Goal: Transaction & Acquisition: Purchase product/service

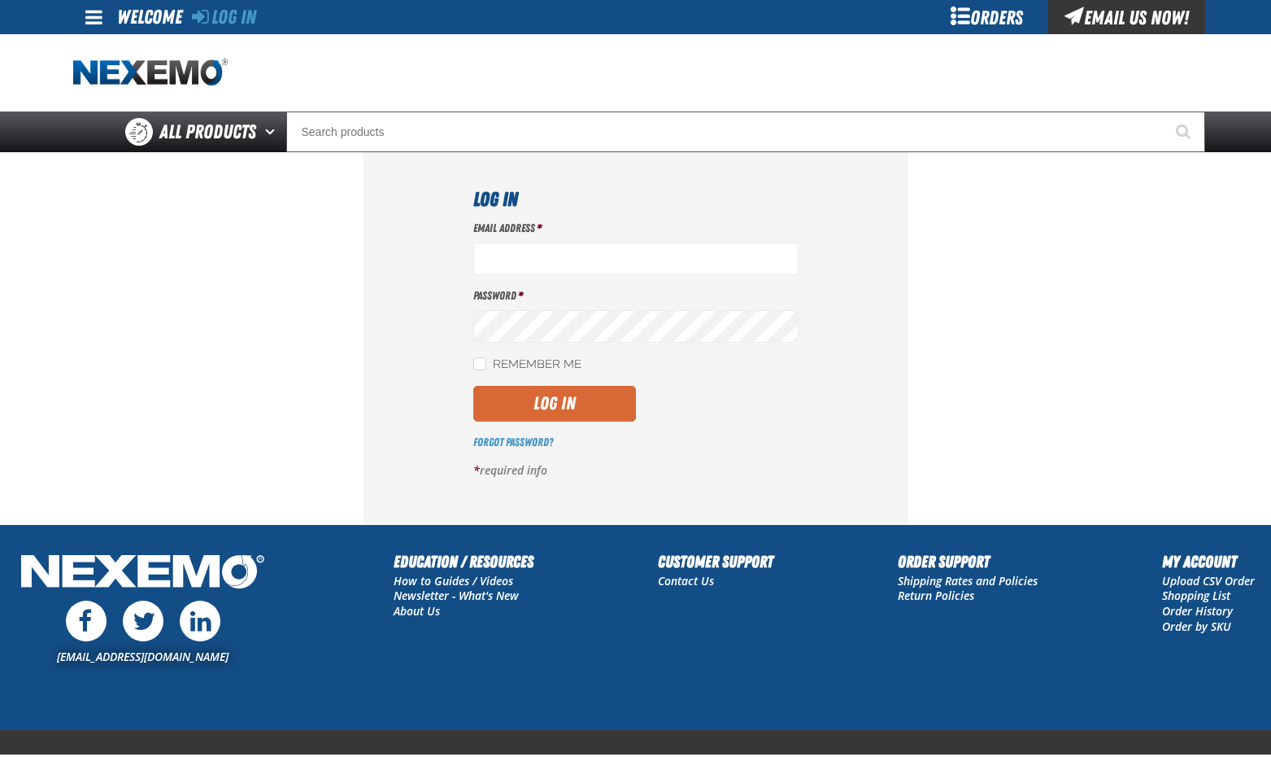
type input "bchoate@vtaig.com"
click at [598, 401] on button "Log In" at bounding box center [554, 404] width 163 height 36
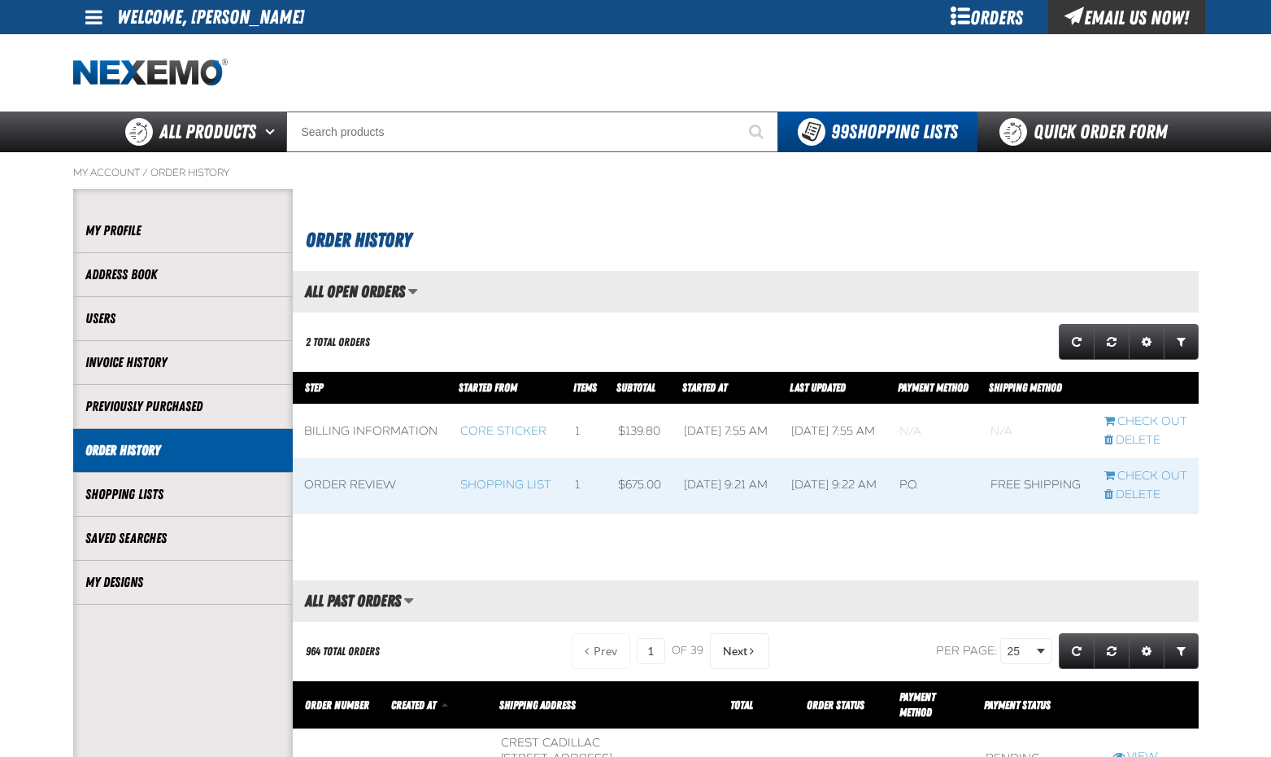
scroll to position [1, 1]
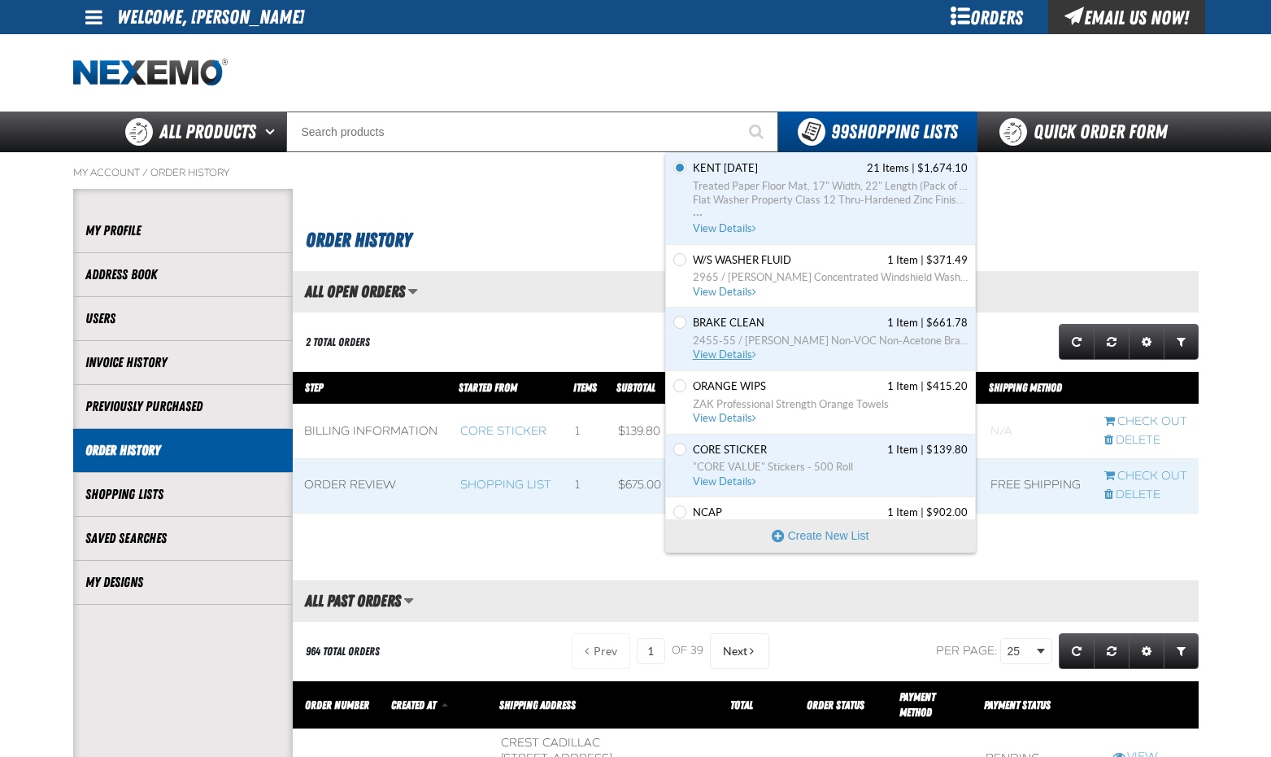
click at [742, 352] on span "View Details" at bounding box center [726, 354] width 66 height 12
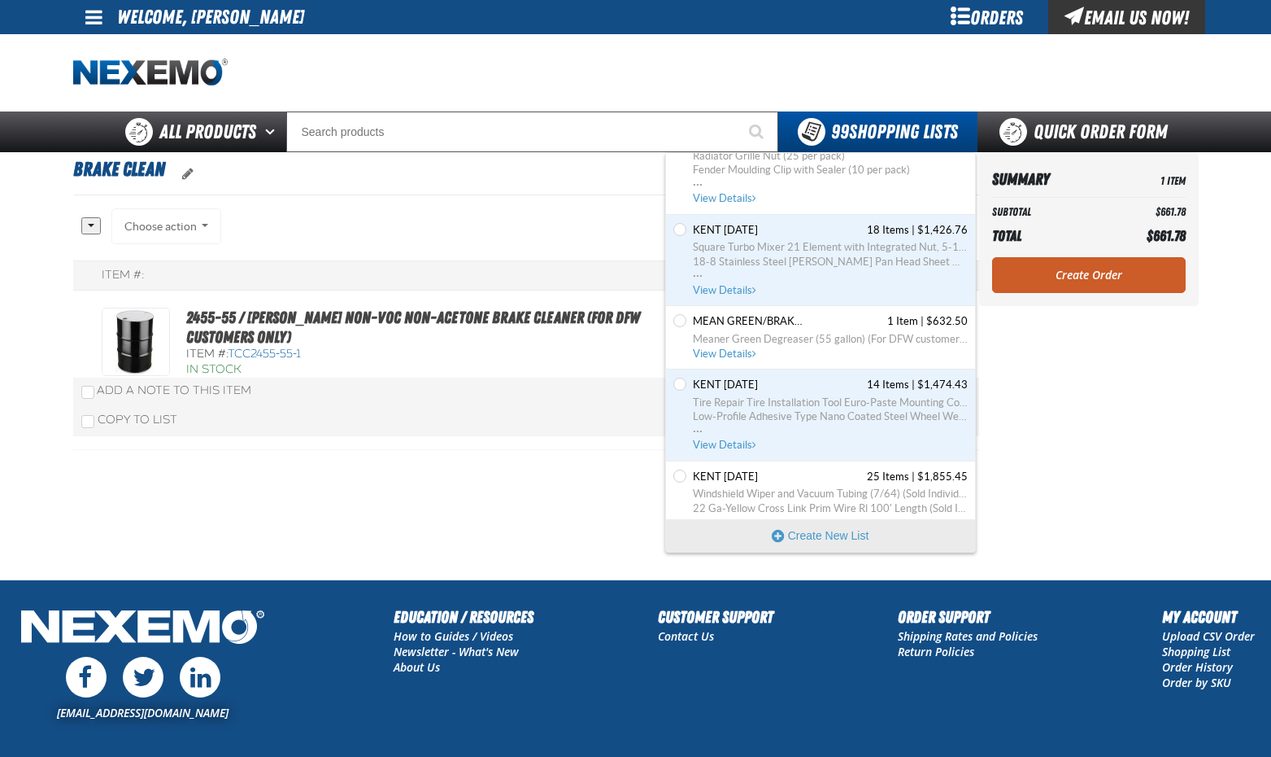
scroll to position [6020, 0]
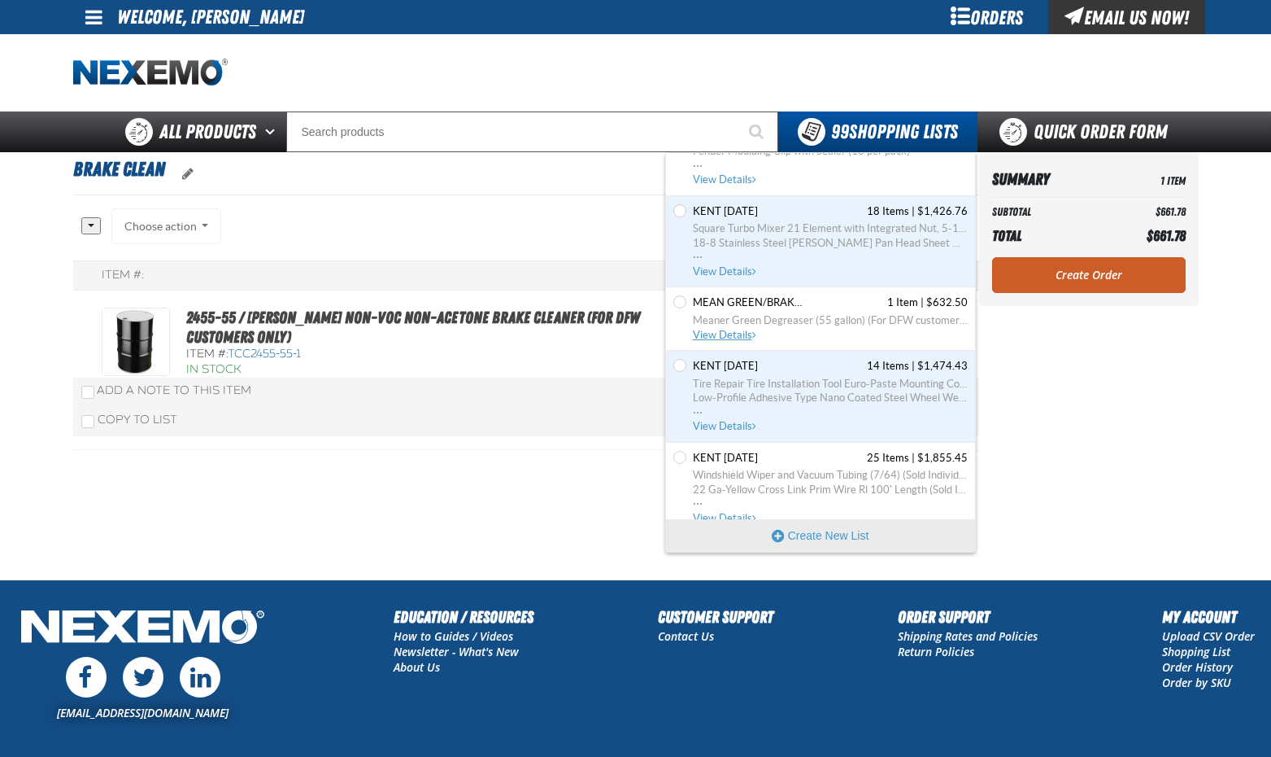
click at [739, 334] on span "View Details" at bounding box center [726, 335] width 66 height 12
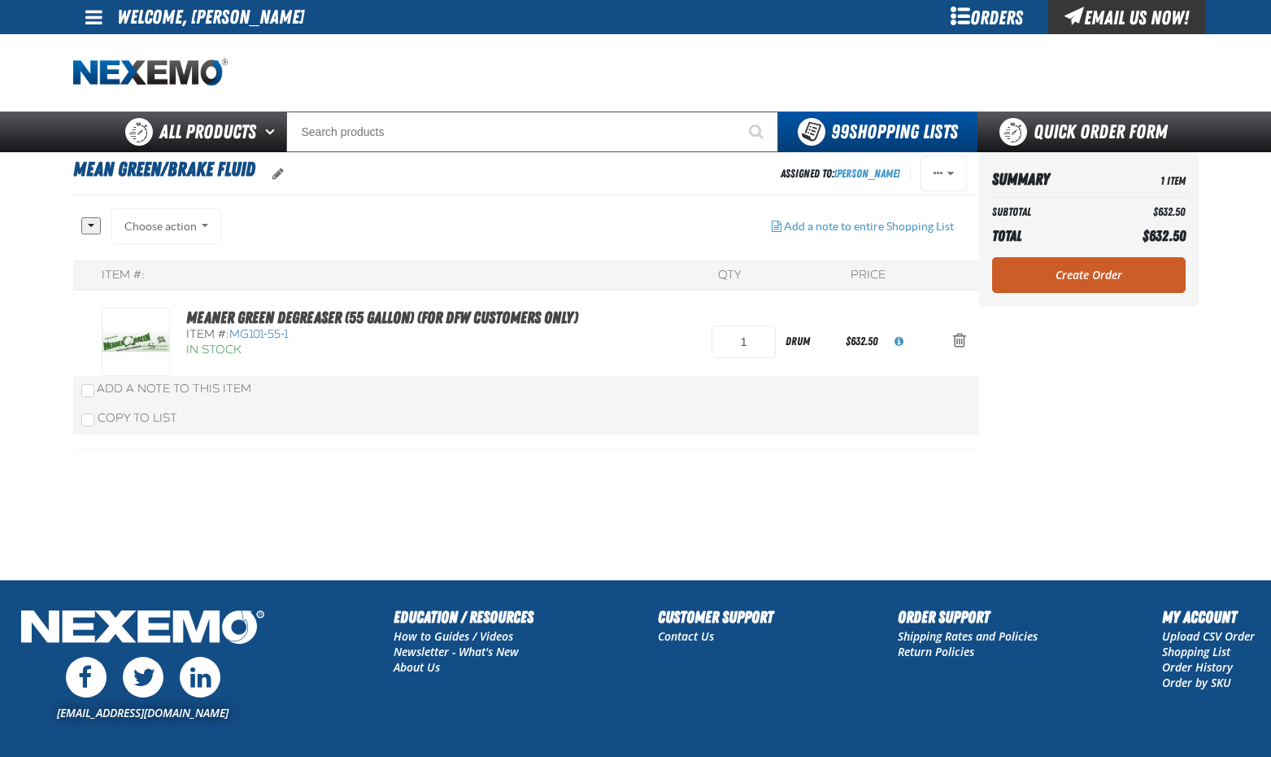
click at [261, 338] on span "MG101-55-1" at bounding box center [258, 334] width 59 height 14
drag, startPoint x: 290, startPoint y: 332, endPoint x: 231, endPoint y: 331, distance: 58.6
click at [231, 331] on span "MG101-55-1" at bounding box center [258, 334] width 59 height 14
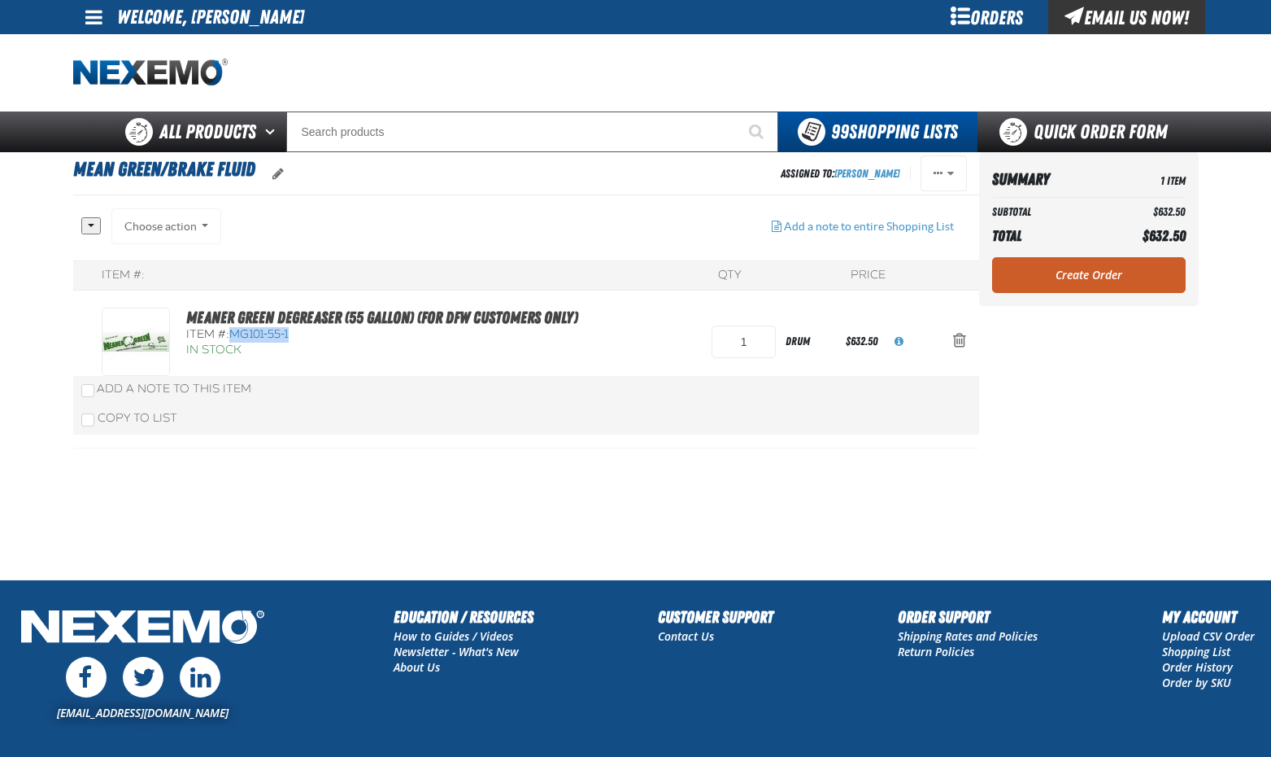
drag, startPoint x: 231, startPoint y: 331, endPoint x: 245, endPoint y: 331, distance: 13.8
copy span "MG101-55-1"
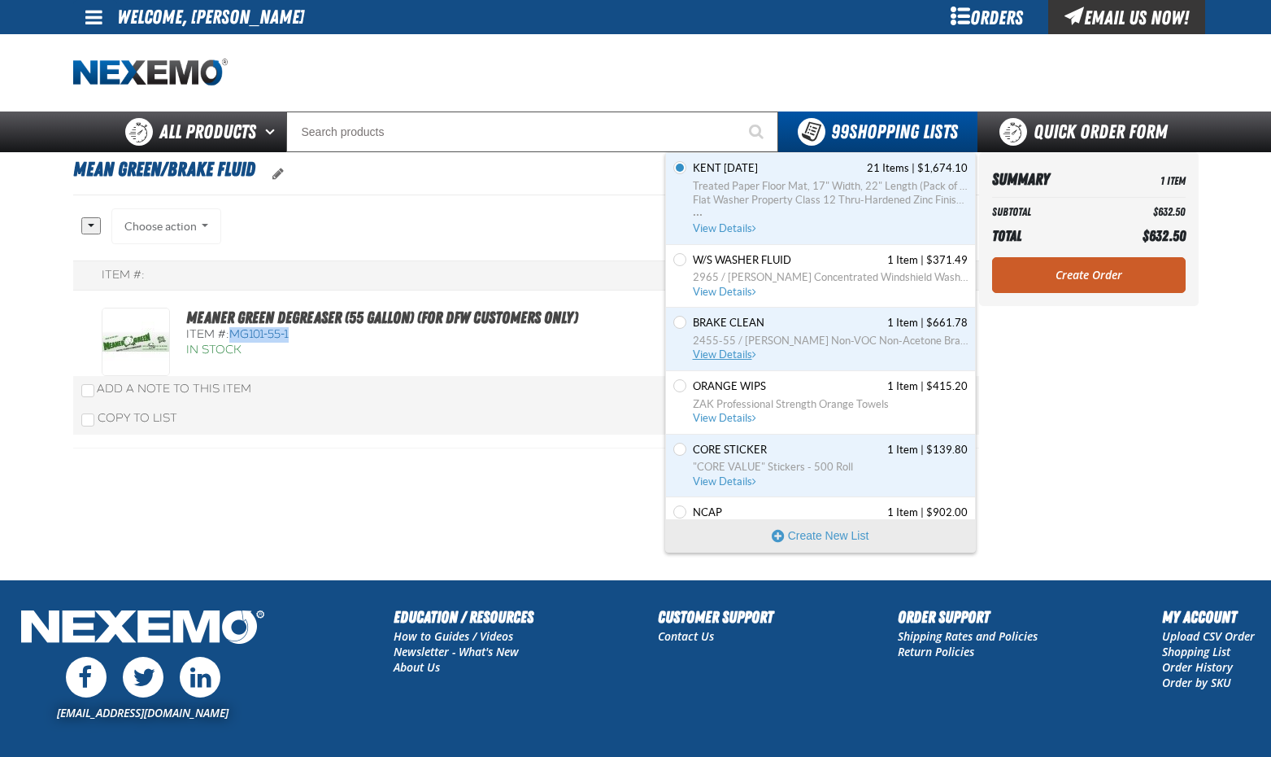
click at [738, 352] on span "View Details" at bounding box center [726, 354] width 66 height 12
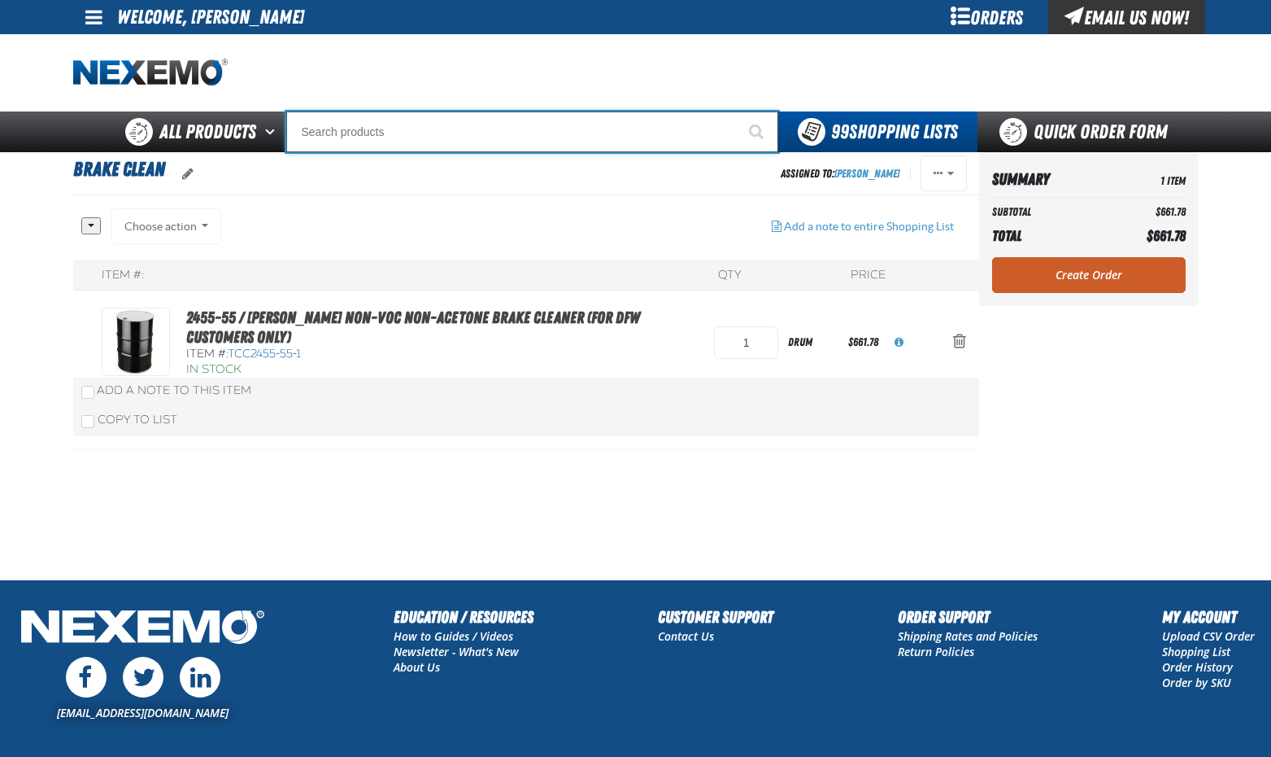
paste input "MG101-55-1"
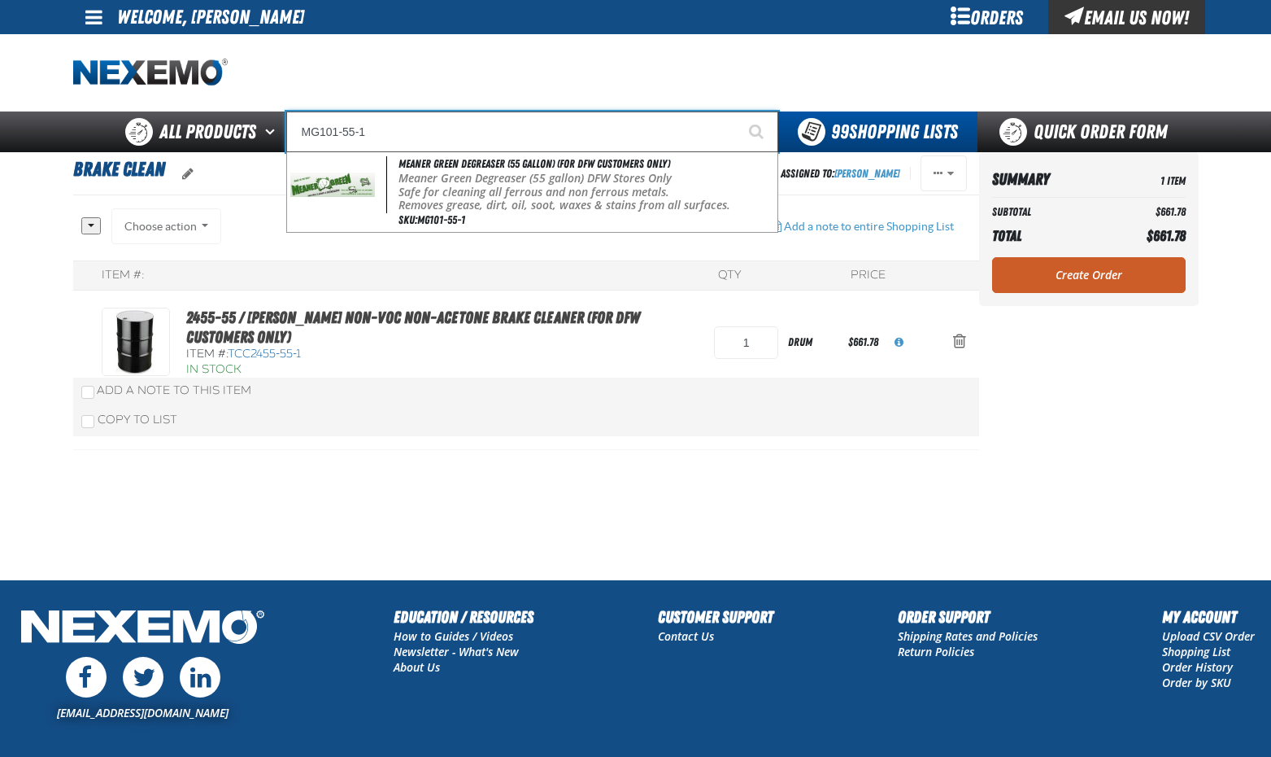
click at [738, 111] on button "Start Searching" at bounding box center [758, 131] width 41 height 41
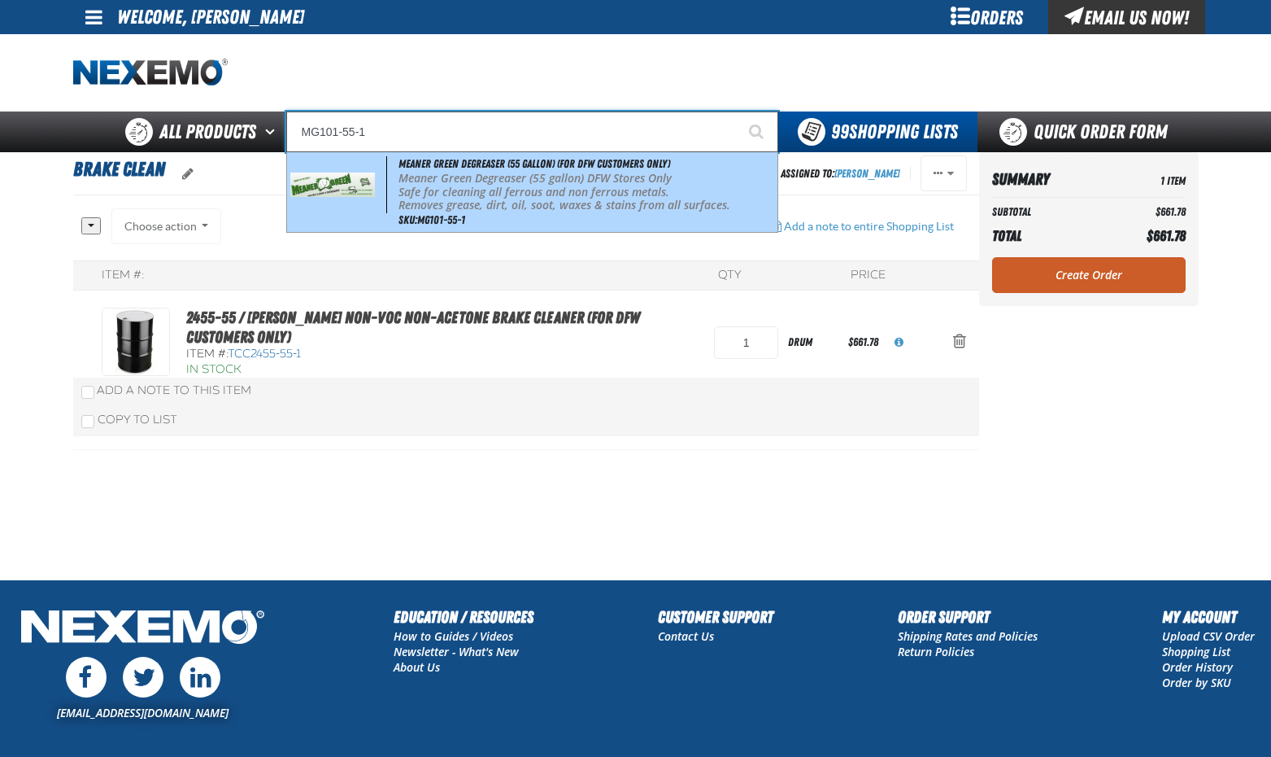
click at [462, 169] on span "Meaner Green Degreaser (55 gallon) (For DFW customers ONLY)" at bounding box center [535, 163] width 272 height 13
type input "Meaner Green Degreaser (55 gallon) (For DFW customers ONLY)"
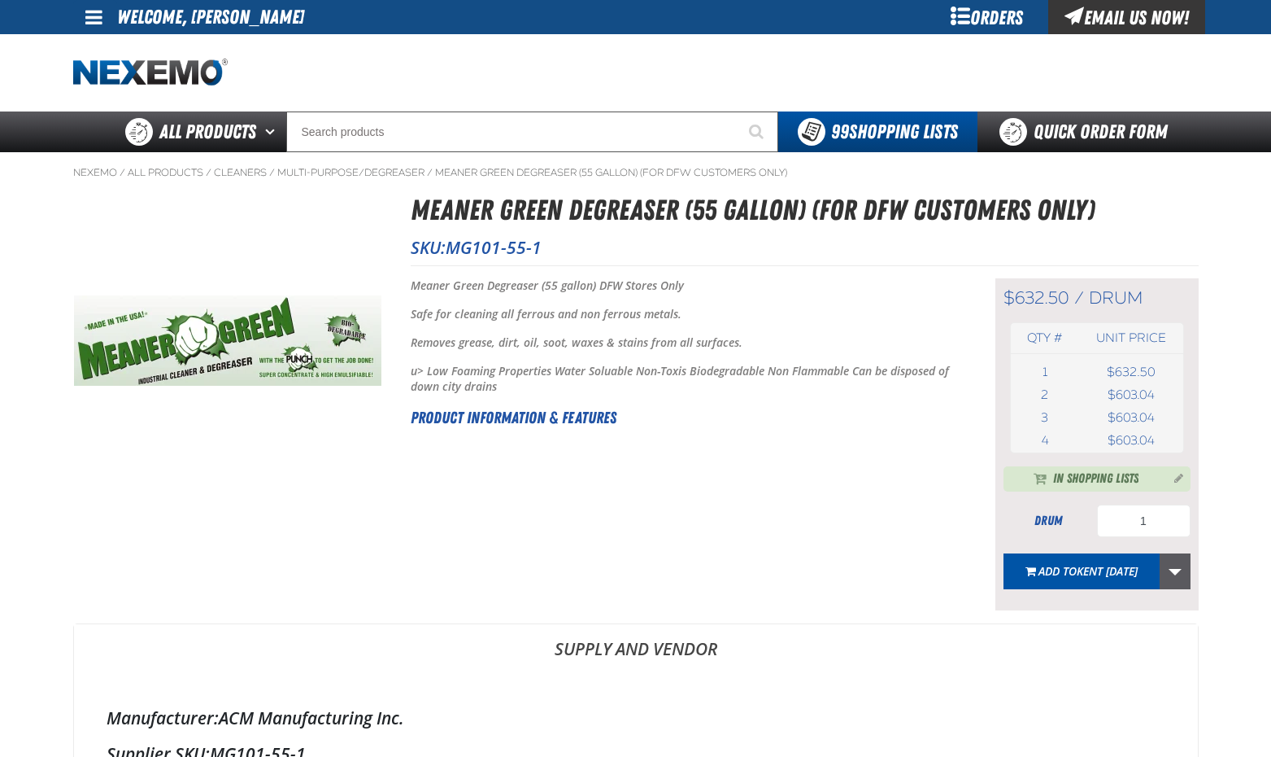
click at [1176, 573] on link "More Actions" at bounding box center [1175, 571] width 31 height 36
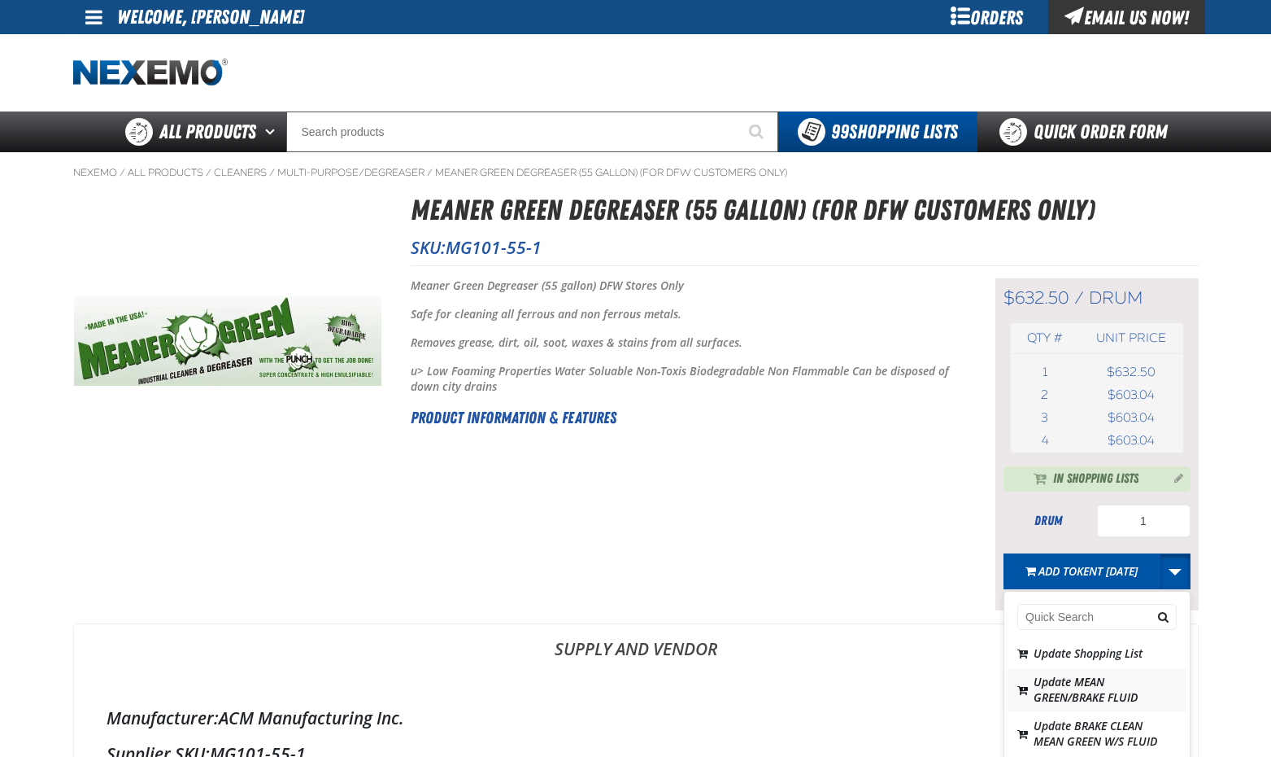
click at [1091, 689] on button "Update MEAN GREEN/BRAKE FLUID" at bounding box center [1097, 690] width 179 height 44
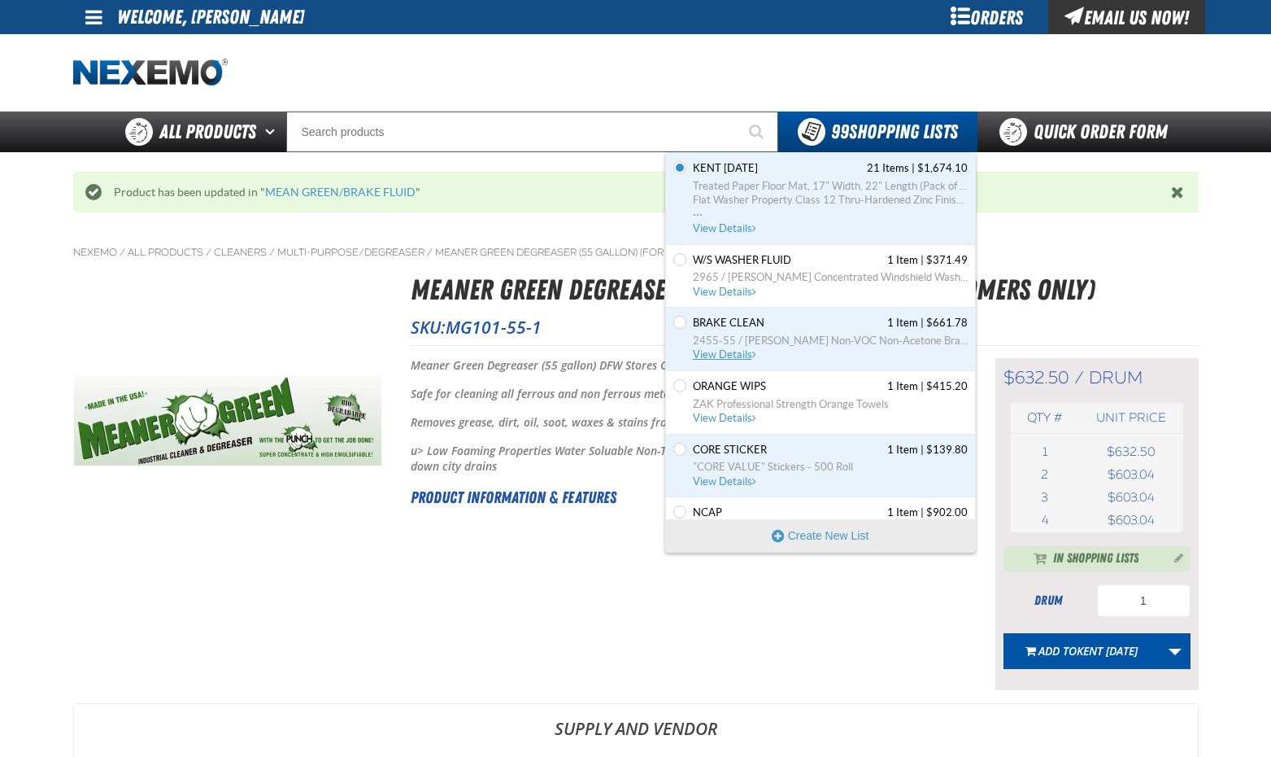
click at [744, 348] on span "View Details" at bounding box center [726, 354] width 66 height 12
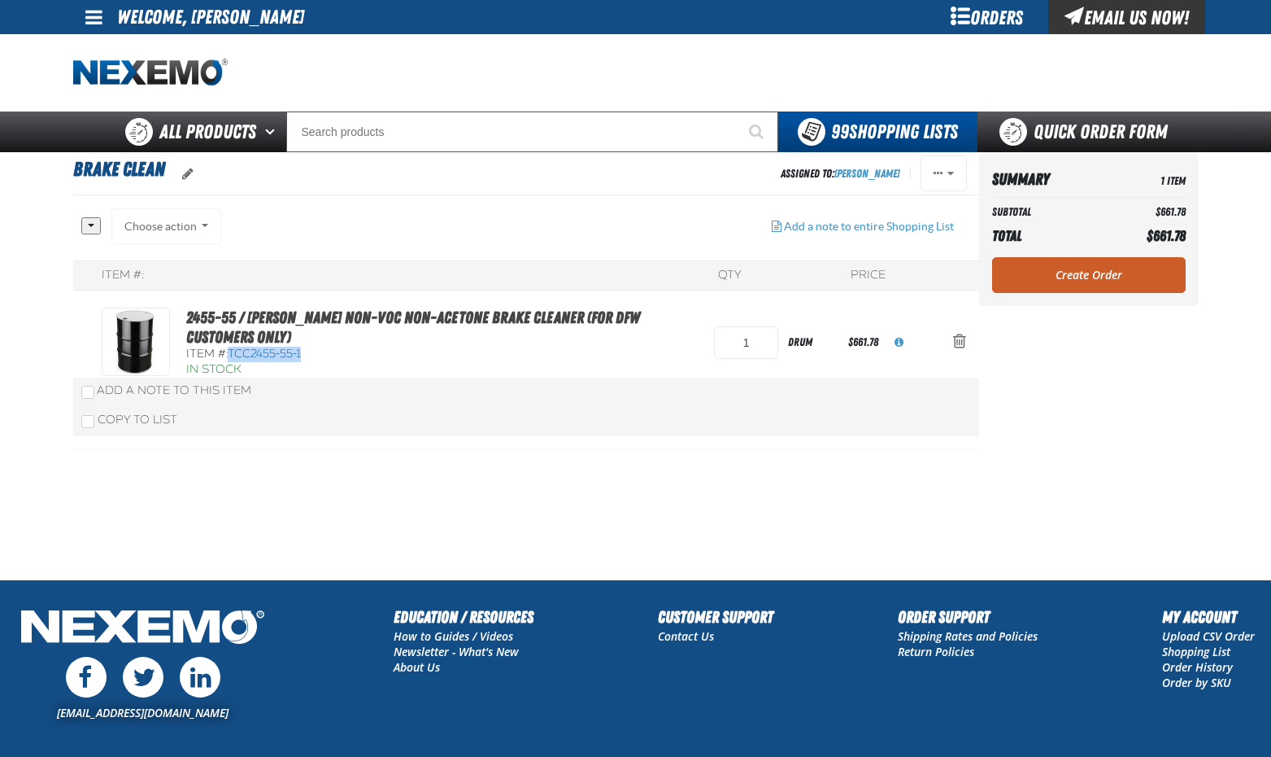
drag, startPoint x: 230, startPoint y: 349, endPoint x: 303, endPoint y: 351, distance: 72.4
click at [303, 351] on div "Item #: TCC2455-55-1" at bounding box center [442, 354] width 512 height 15
drag, startPoint x: 303, startPoint y: 351, endPoint x: 283, endPoint y: 354, distance: 19.8
copy span "TCC2455-55-1"
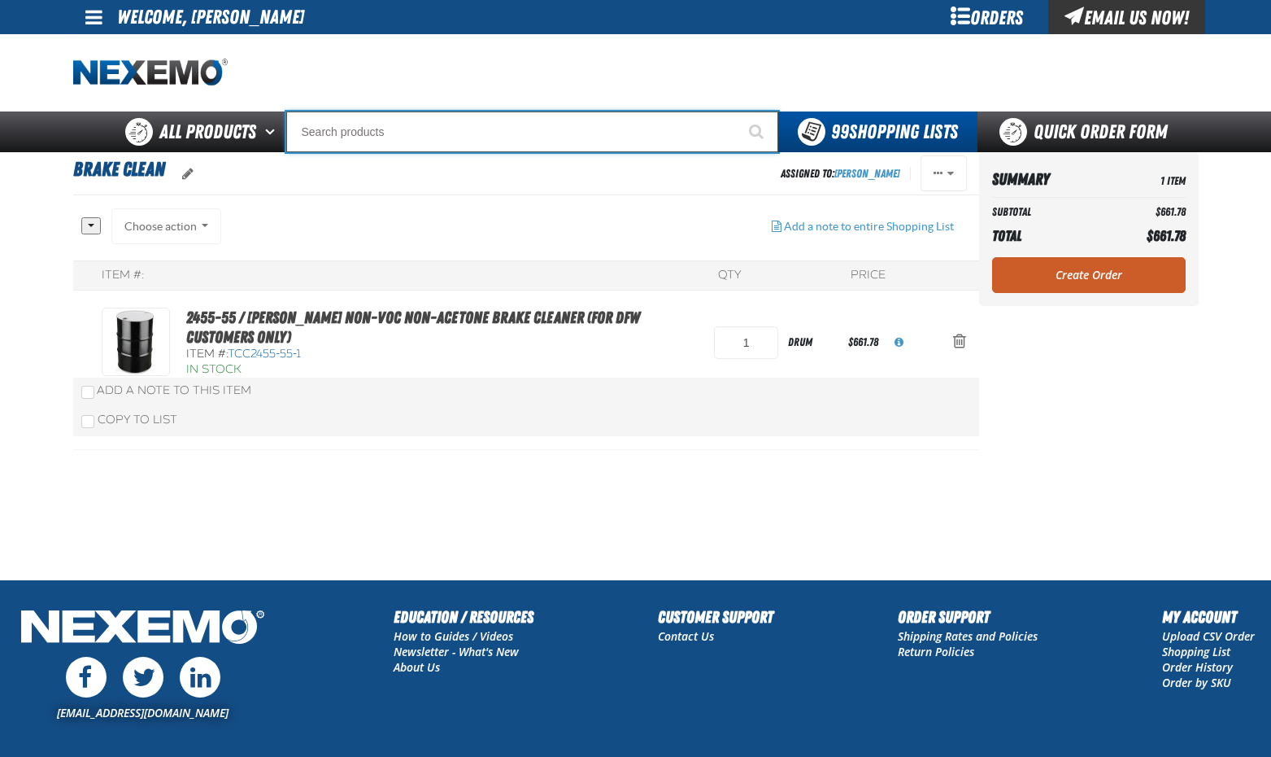
click at [382, 130] on input "Search" at bounding box center [532, 131] width 492 height 41
paste input "TCC2455-55-1"
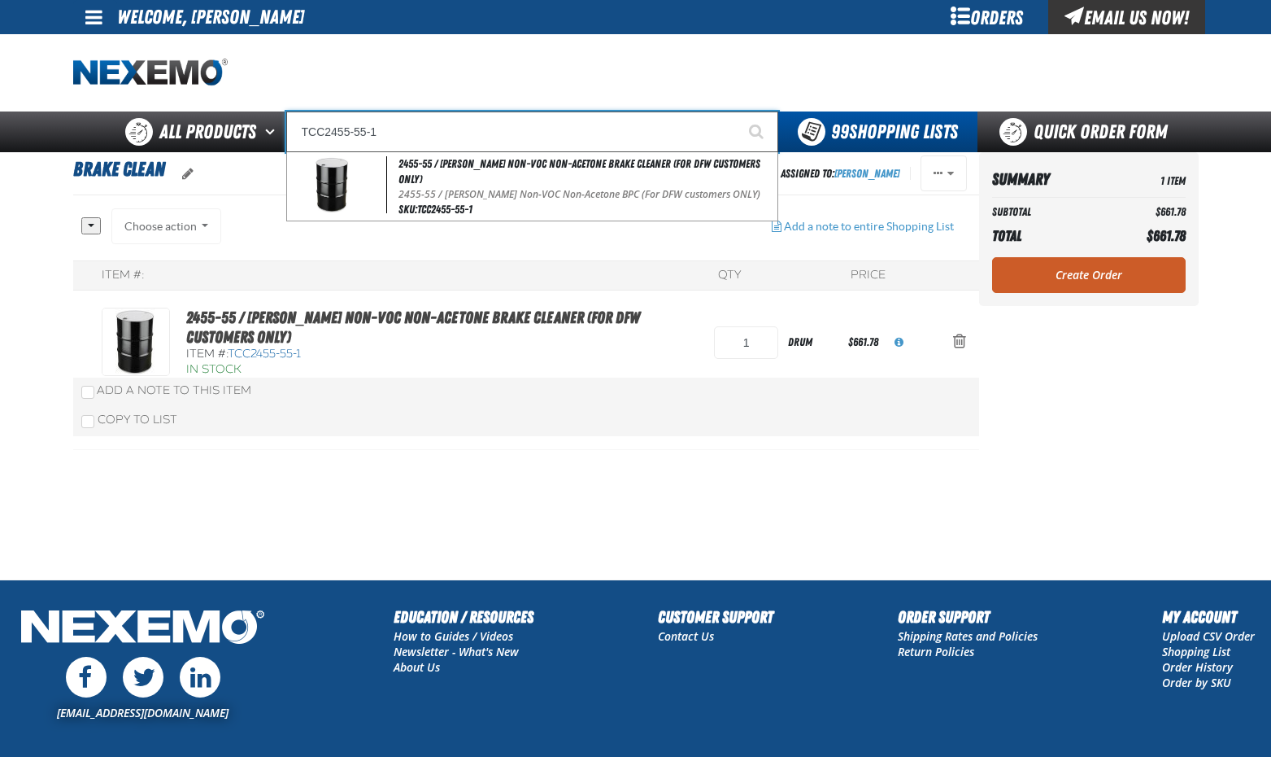
type input "TCC2455-55-1"
click at [738, 111] on button "Start Searching" at bounding box center [758, 131] width 41 height 41
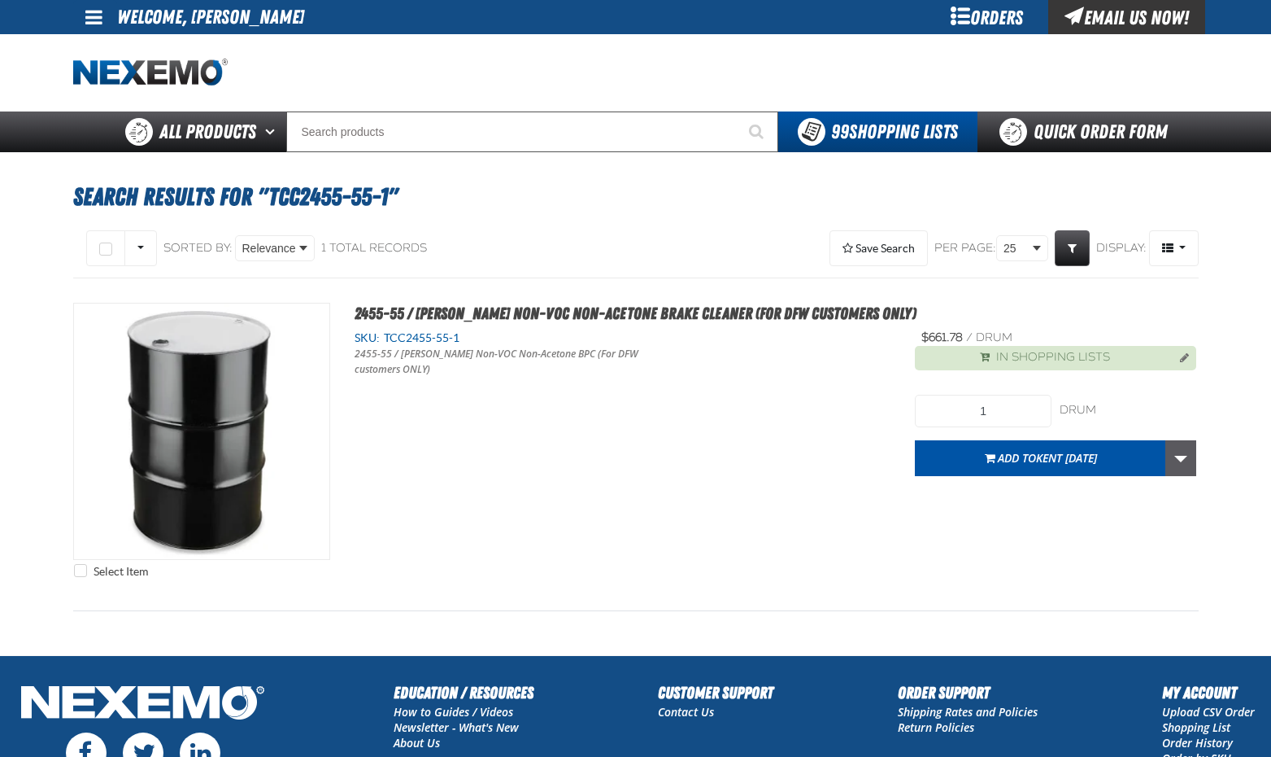
click at [1182, 458] on link "More Actions" at bounding box center [1181, 458] width 31 height 36
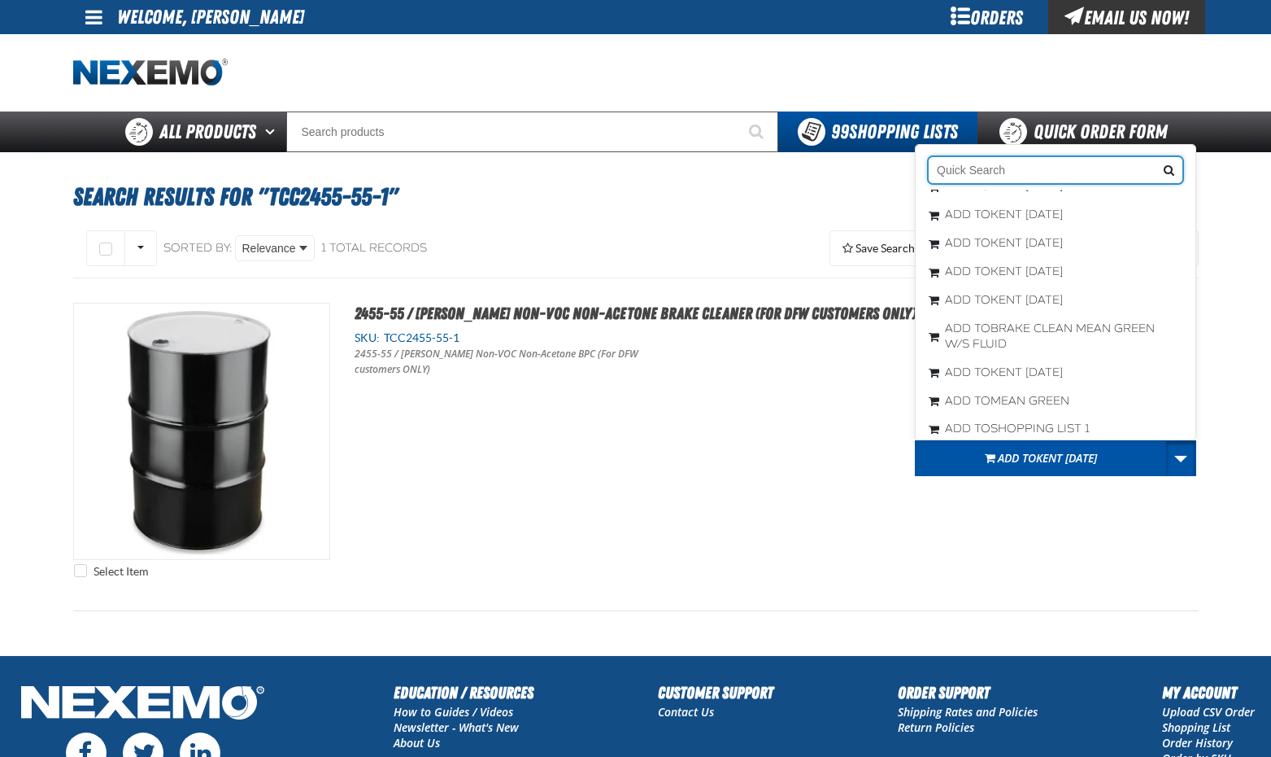
scroll to position [2278, 0]
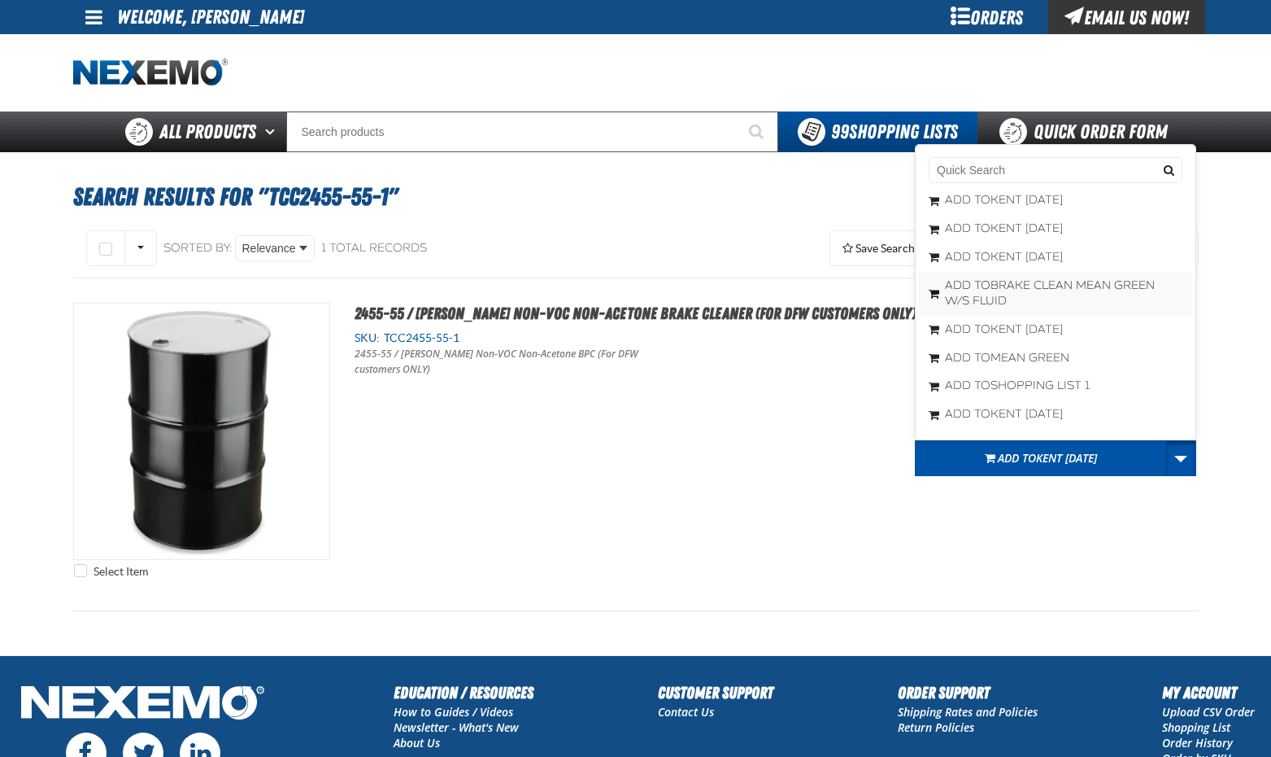
click at [1019, 307] on span "BRAKE CLEAN MEAN GREEN W/S FLUID" at bounding box center [1050, 292] width 210 height 29
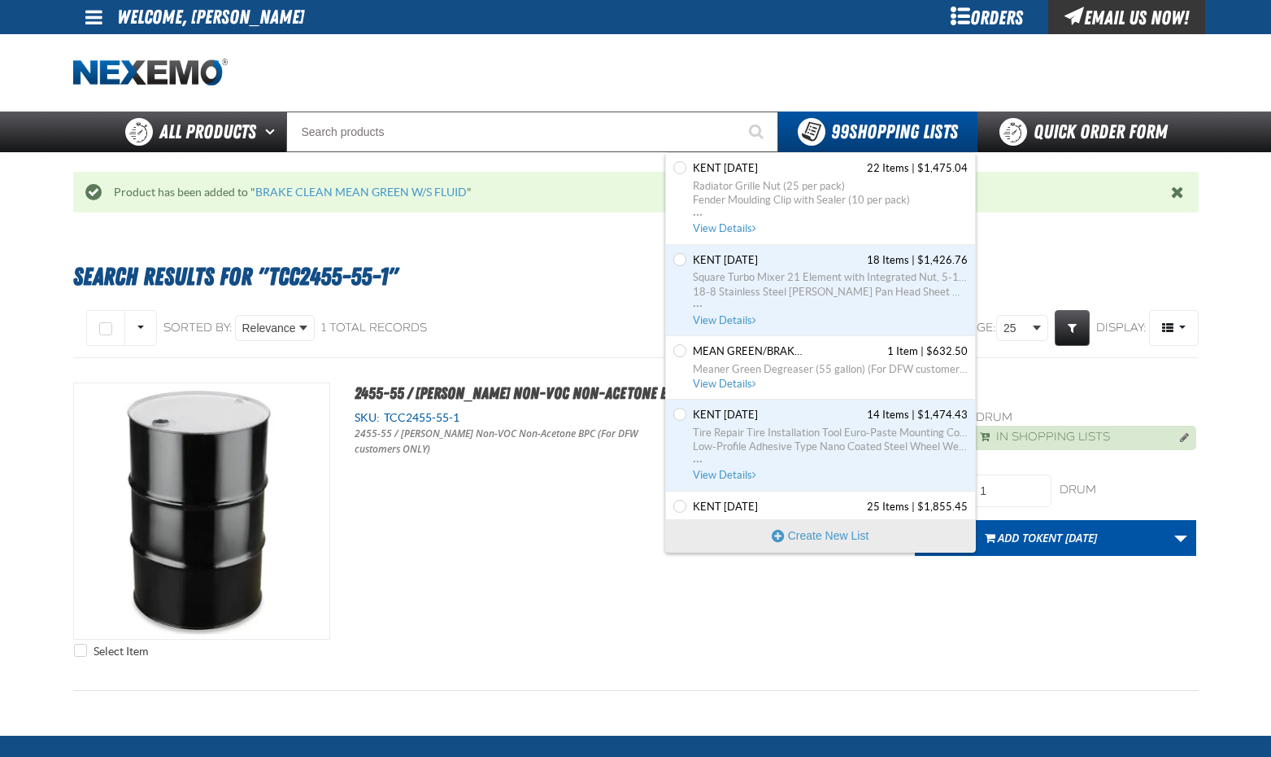
scroll to position [5938, 0]
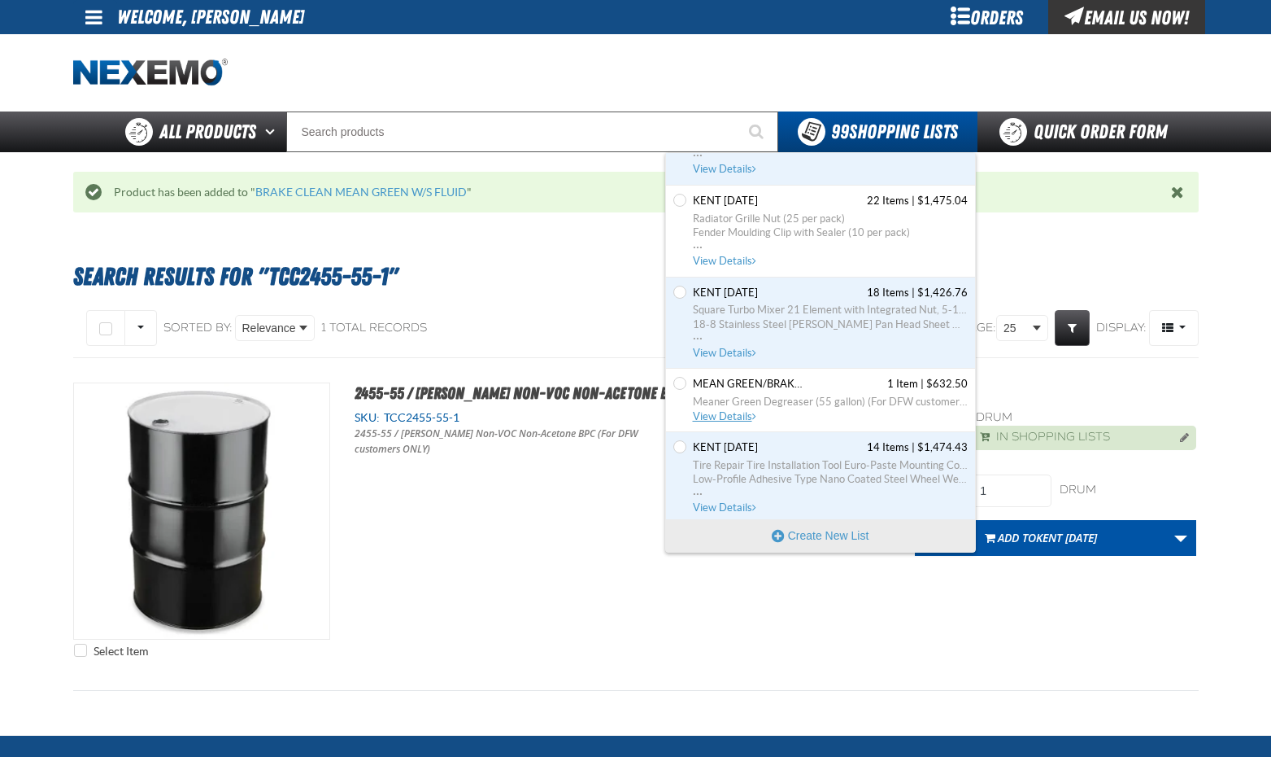
click at [736, 417] on span "View Details" at bounding box center [726, 416] width 66 height 12
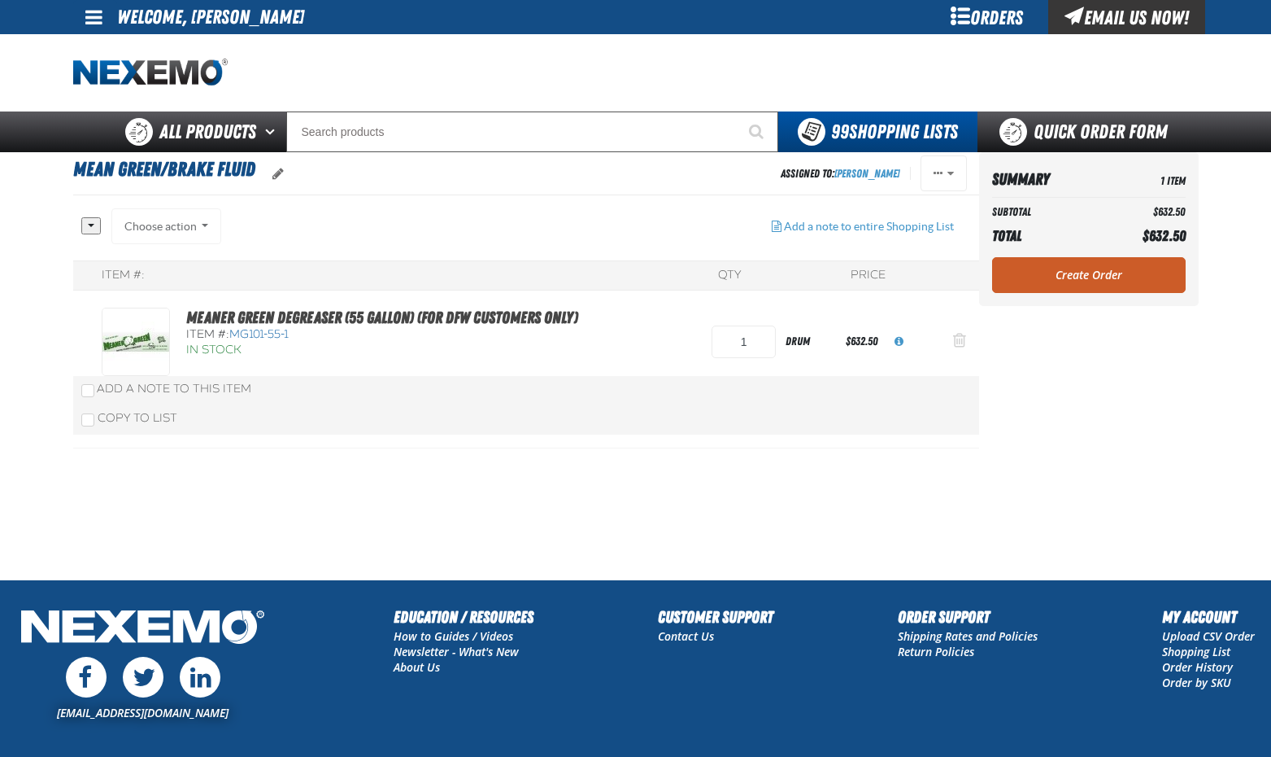
click at [953, 340] on span "Action Remove Meaner Green Degreaser (55 gallon) (For DFW customers ONLY) from …" at bounding box center [959, 340] width 13 height 16
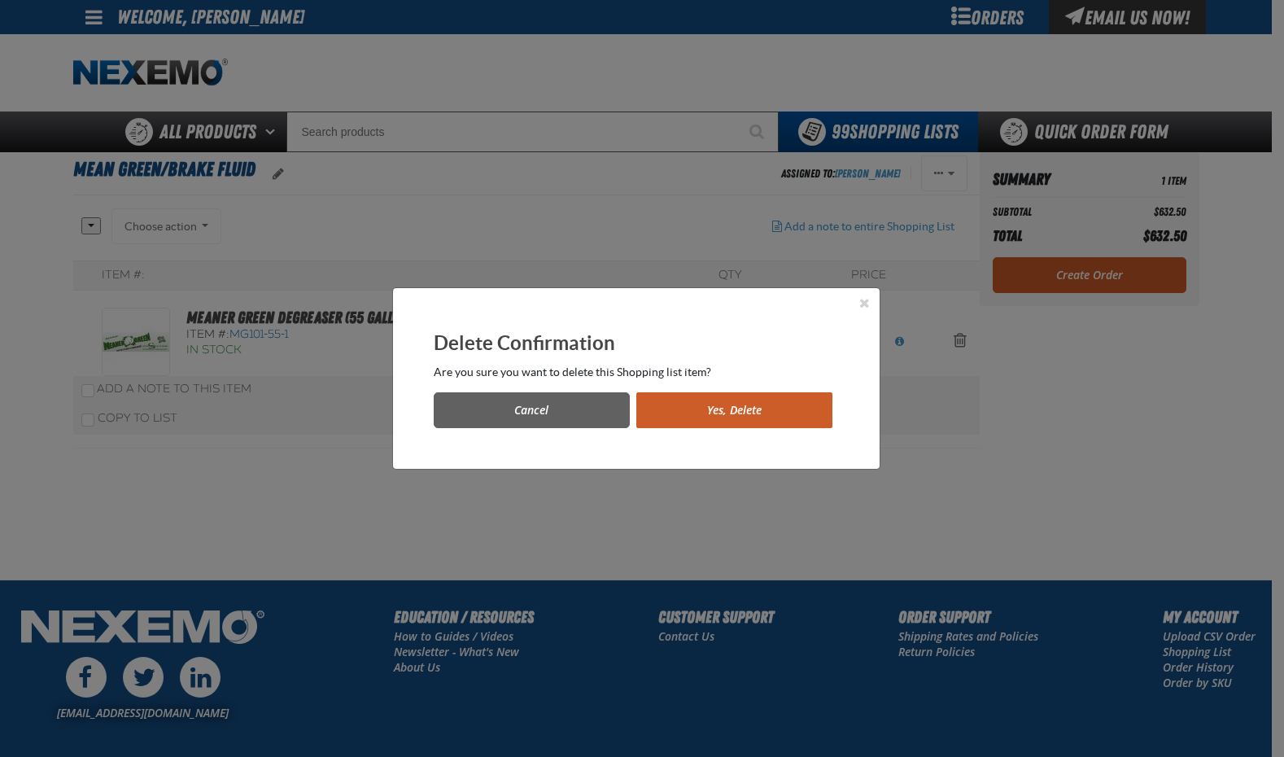
click at [716, 412] on button "Yes, Delete" at bounding box center [734, 410] width 196 height 36
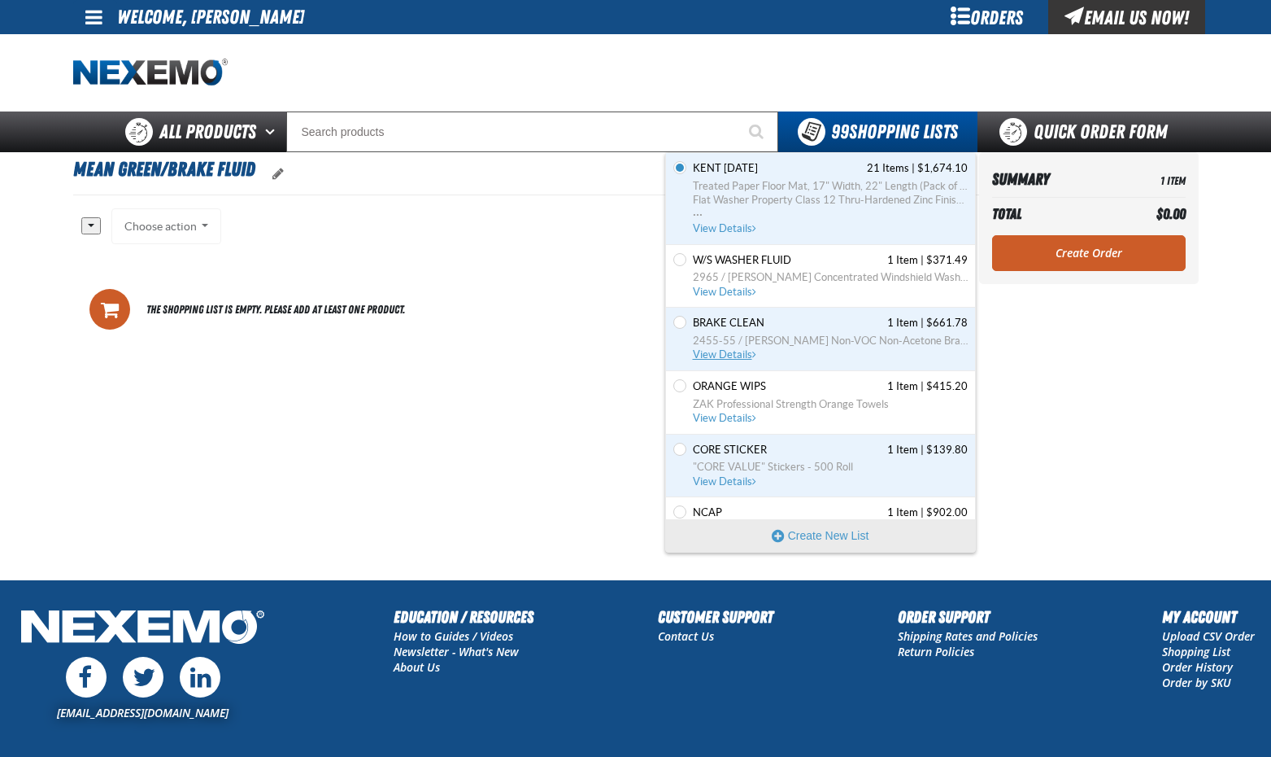
click at [726, 355] on span "View Details" at bounding box center [726, 354] width 66 height 12
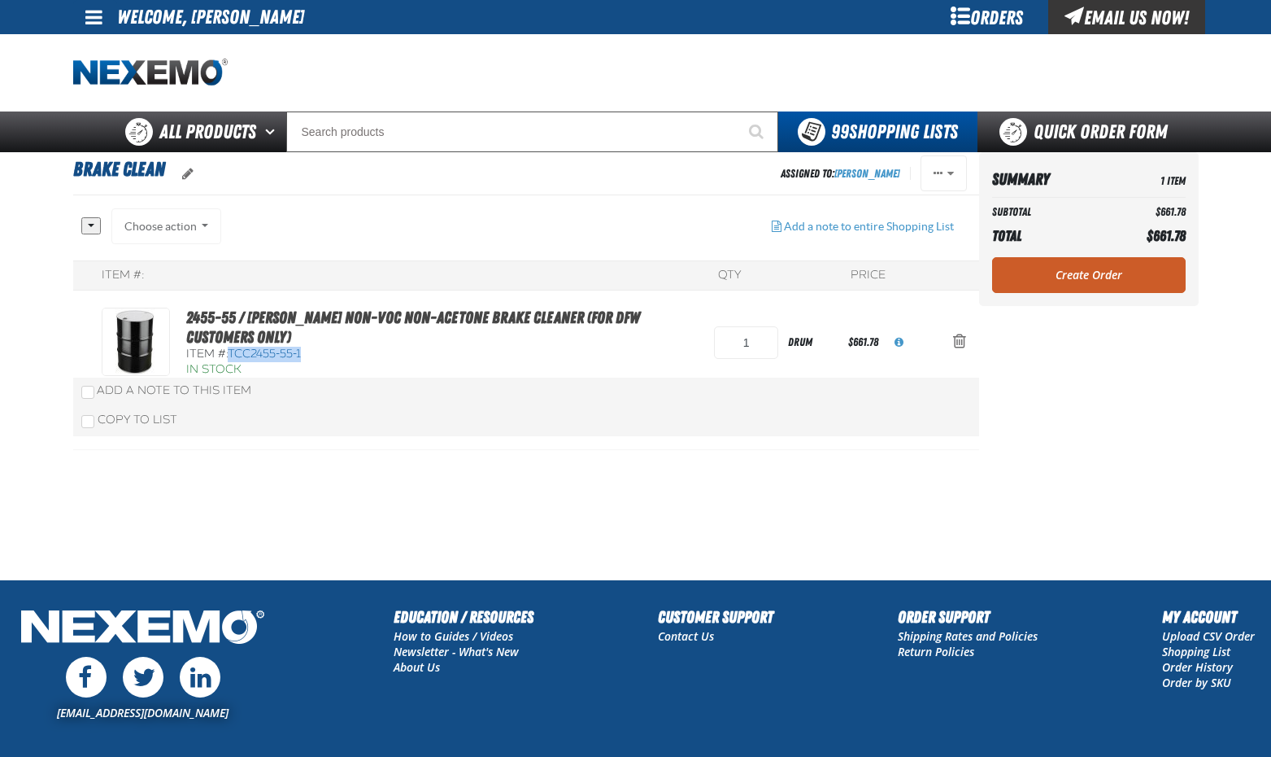
drag, startPoint x: 233, startPoint y: 352, endPoint x: 312, endPoint y: 351, distance: 79.7
click at [312, 351] on div "Item #: TCC2455-55-1" at bounding box center [442, 354] width 512 height 15
drag, startPoint x: 312, startPoint y: 351, endPoint x: 265, endPoint y: 352, distance: 47.2
copy span "TCC2455-55-1"
click at [962, 342] on span "Action Remove 2455-55 / Johnsen&#039;s Non-VOC Non-Acetone Brake Cleaner (For D…" at bounding box center [959, 341] width 13 height 16
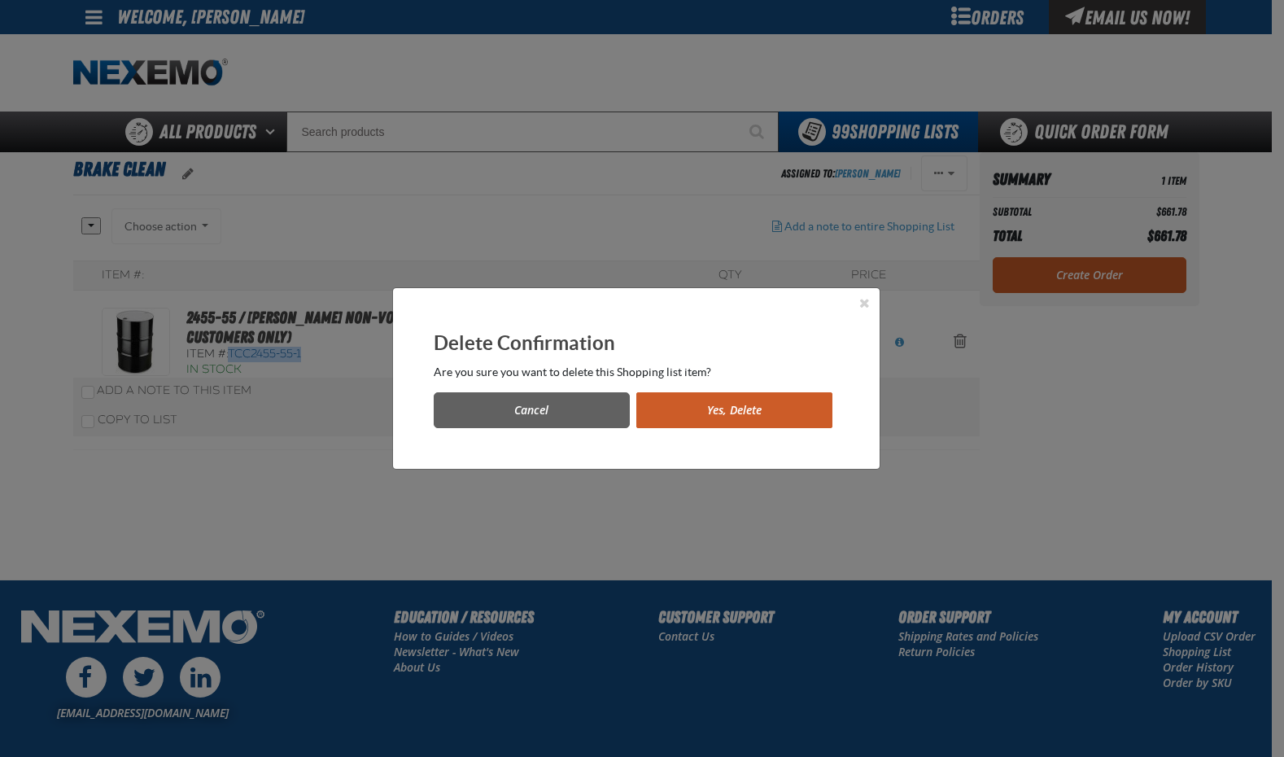
click at [718, 413] on button "Yes, Delete" at bounding box center [734, 410] width 196 height 36
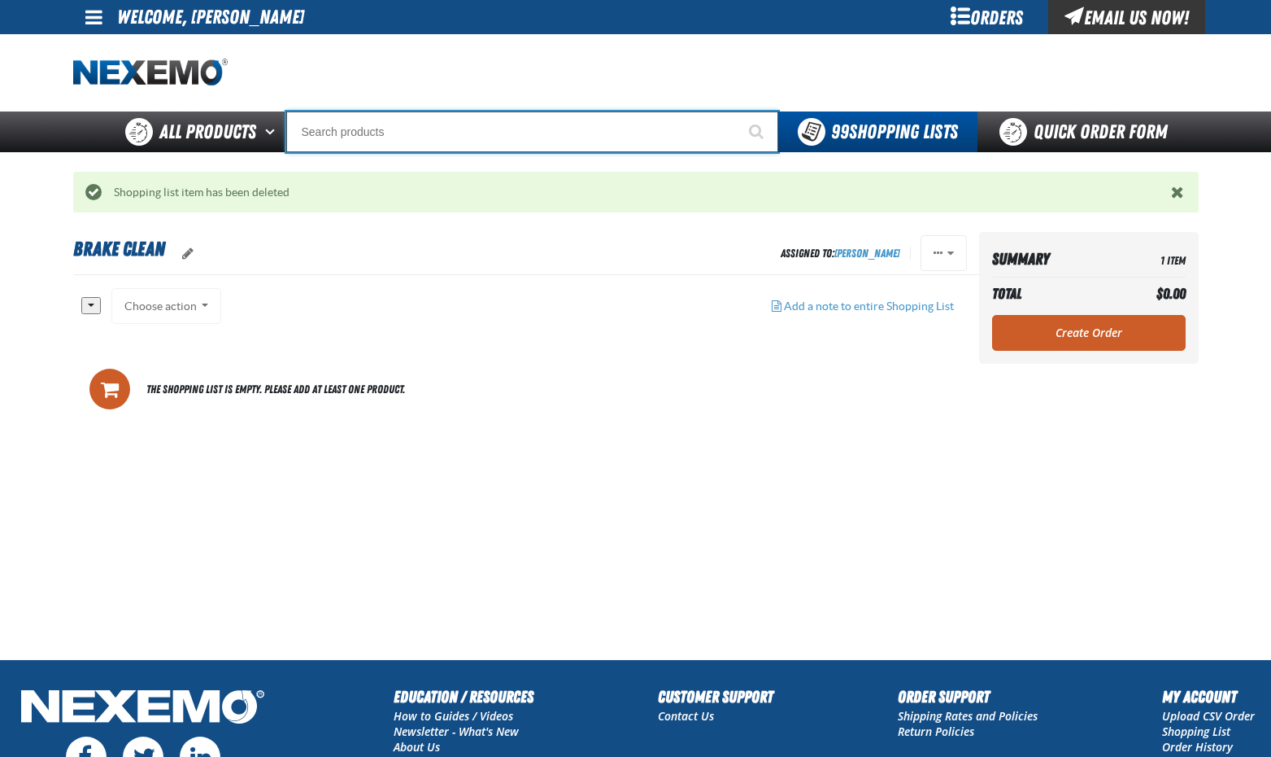
paste input "TCC2455-55-1"
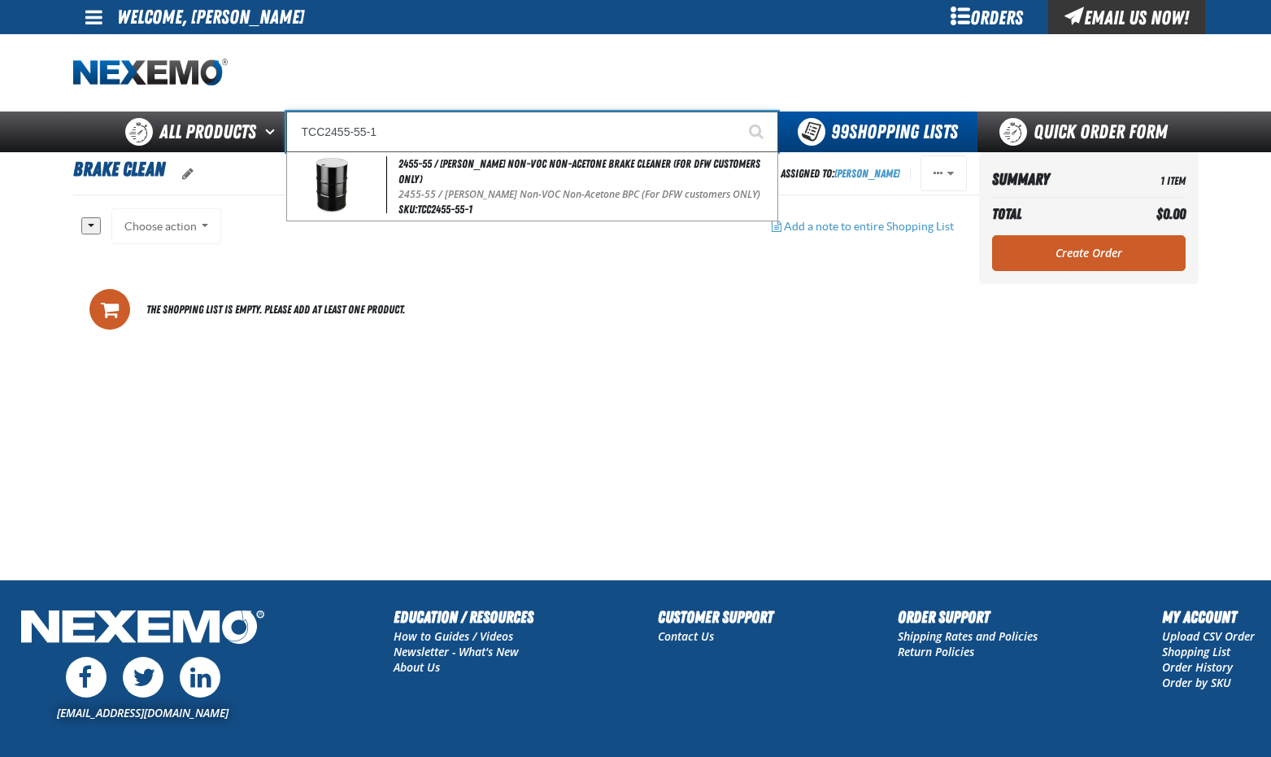
click at [738, 111] on button "Start Searching" at bounding box center [758, 131] width 41 height 41
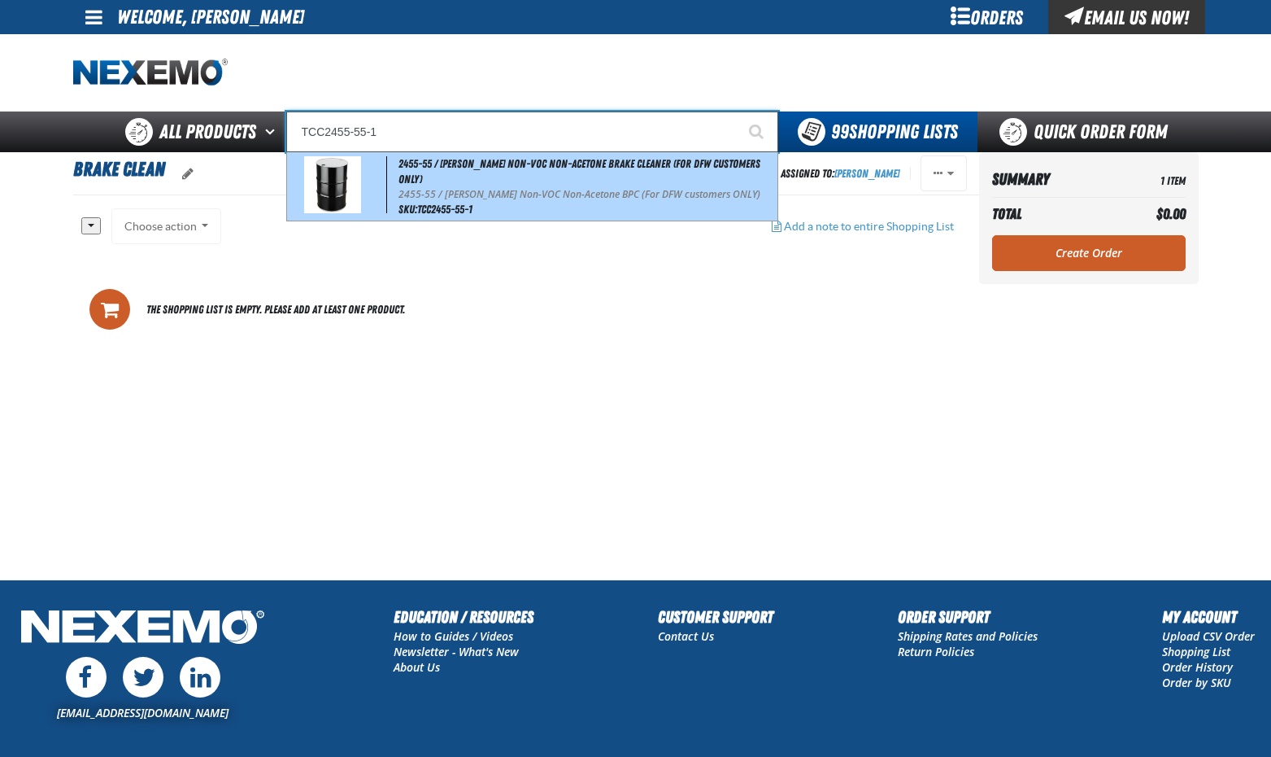
click at [481, 185] on div "2455-55 / [PERSON_NAME] Non-VOC Non-Acetone Brake Cleaner (For DFW customers ON…" at bounding box center [532, 186] width 491 height 68
type input "2455-55 / [PERSON_NAME] Non-VOC Non-Acetone Brake Cleaner (For DFW customers ON…"
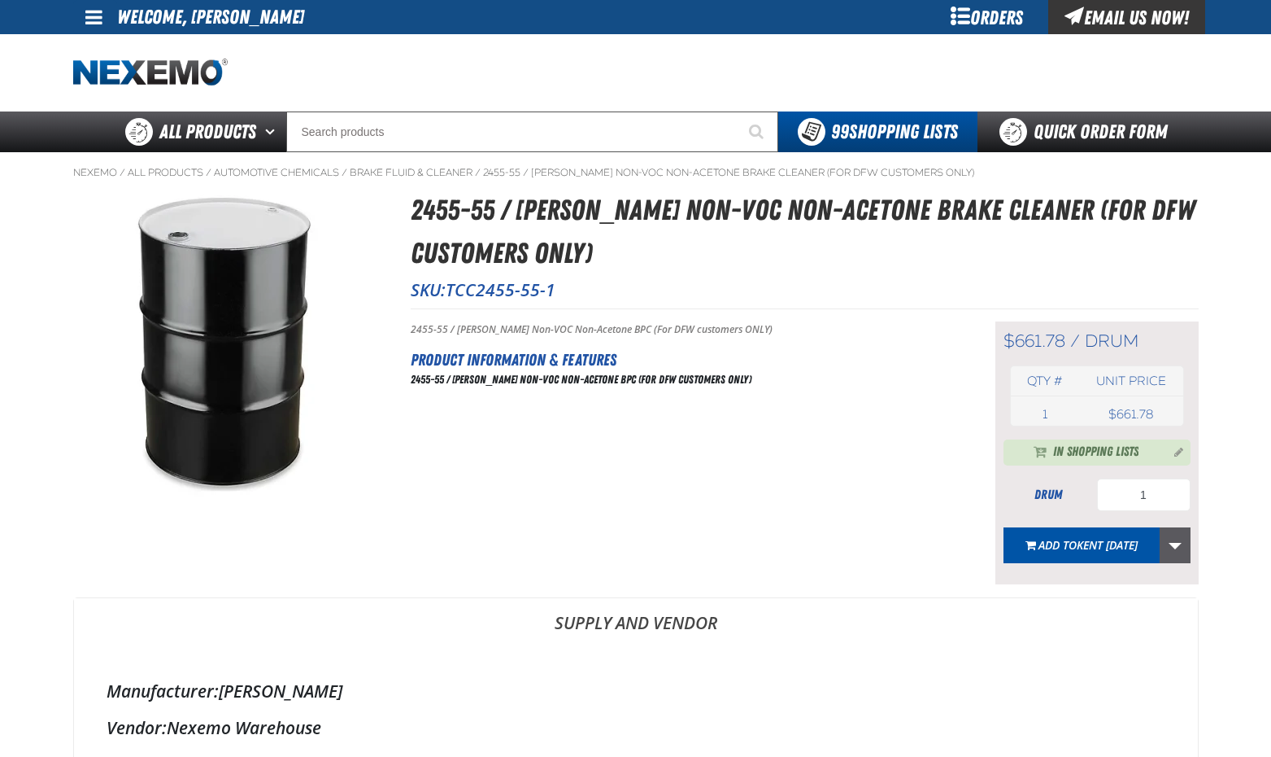
click at [1173, 544] on link "More Actions" at bounding box center [1175, 545] width 31 height 36
type input "BRAKE FLUID"
click at [1070, 639] on span "MEAN GREEN/ BRAKE FLUID" at bounding box center [1102, 641] width 137 height 31
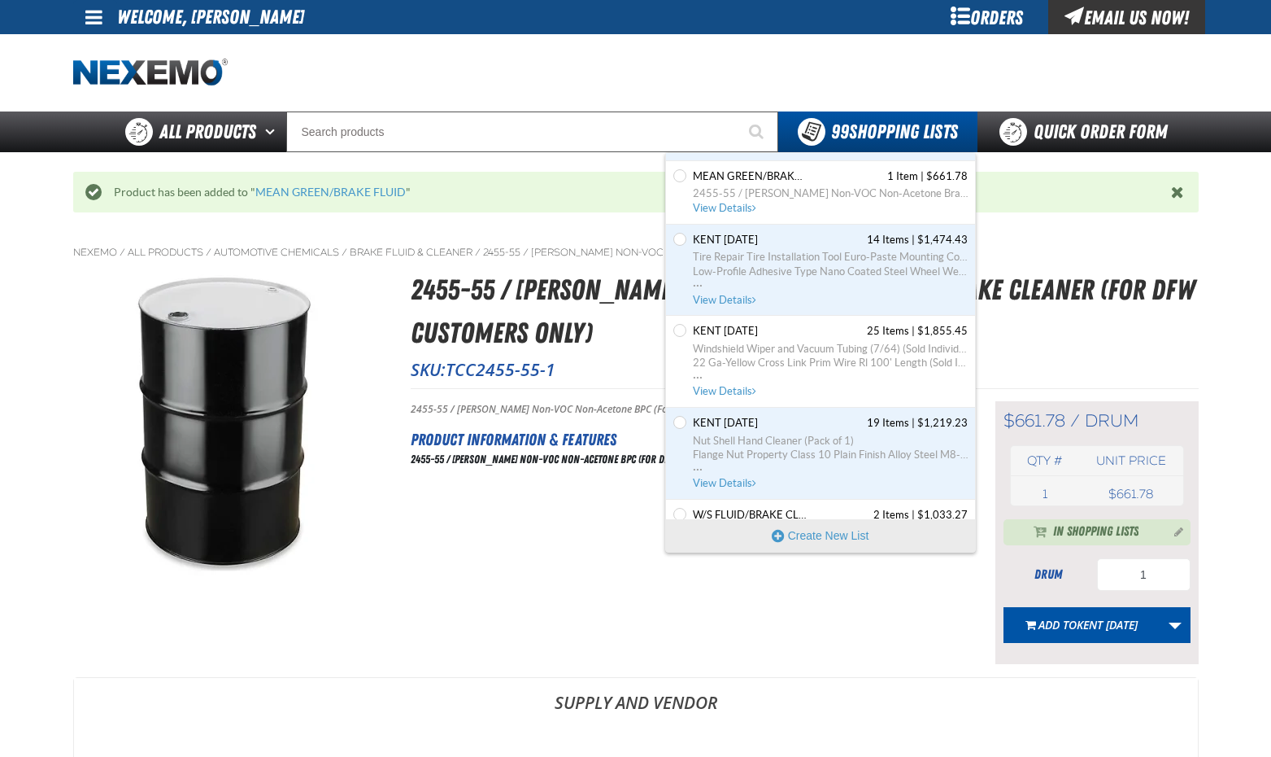
scroll to position [5938, 0]
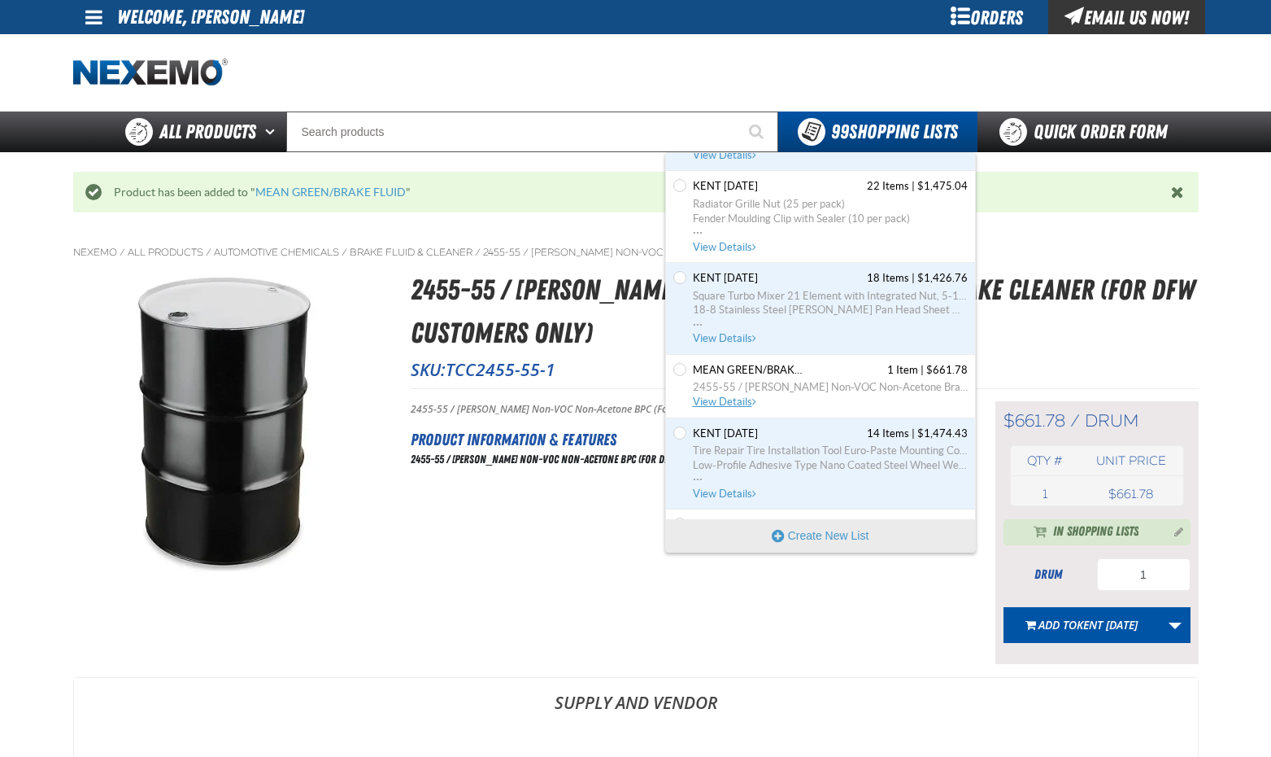
click at [740, 401] on span "View Details" at bounding box center [726, 401] width 66 height 12
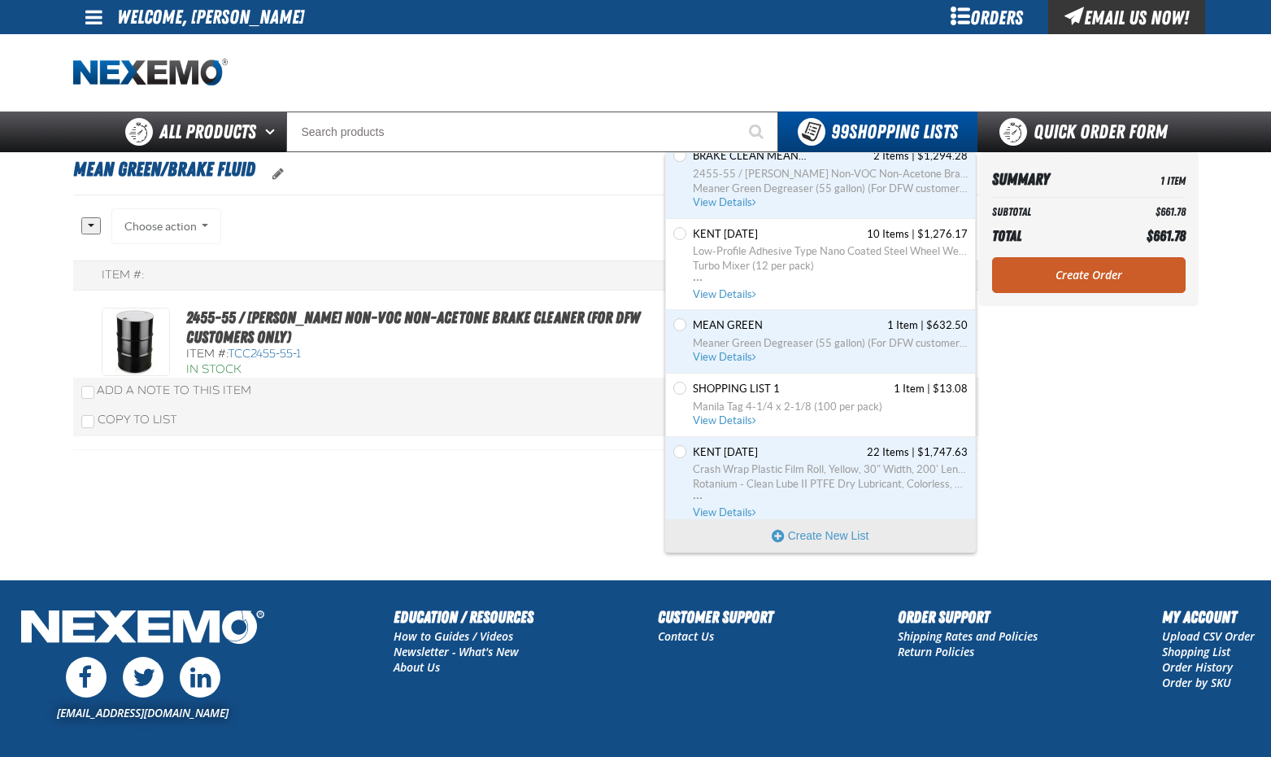
scroll to position [6752, 0]
click at [736, 354] on span "View Details" at bounding box center [726, 356] width 66 height 12
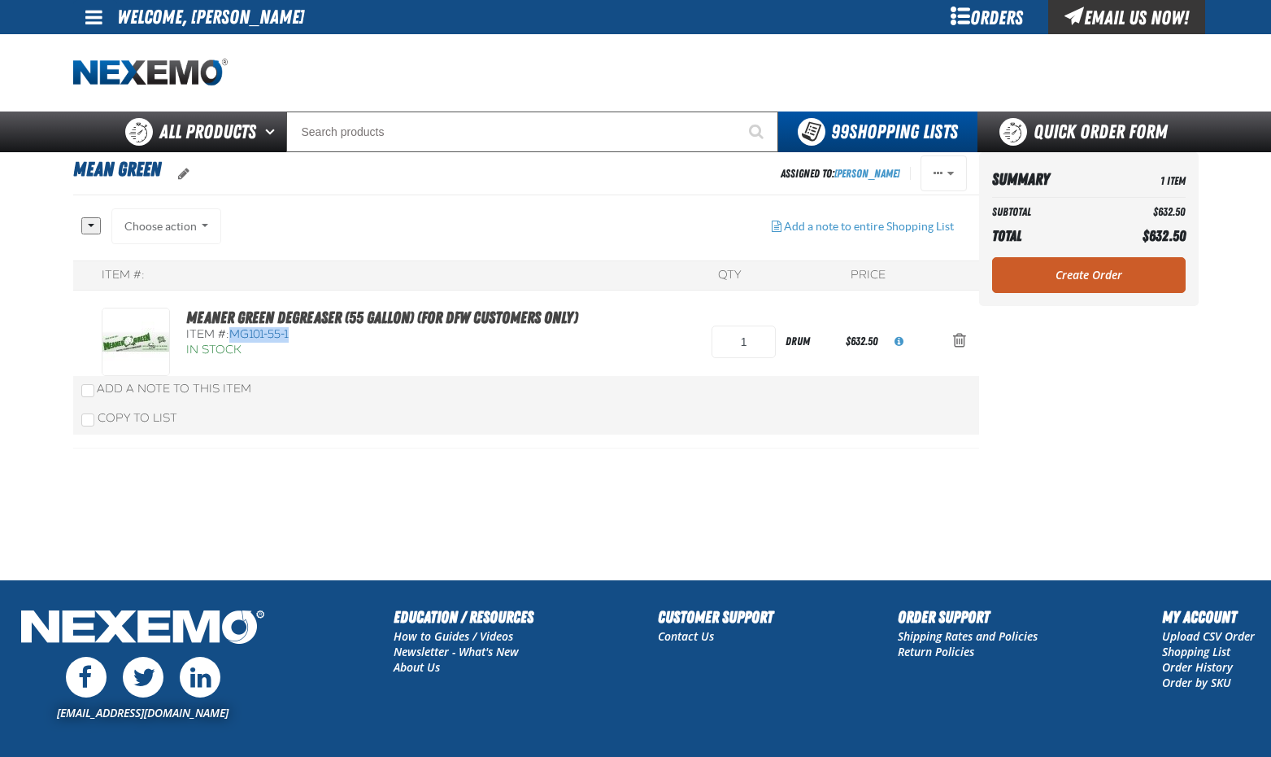
drag, startPoint x: 231, startPoint y: 333, endPoint x: 301, endPoint y: 332, distance: 70.0
click at [301, 332] on div "Item #: MG101-55-1" at bounding box center [382, 334] width 392 height 15
drag, startPoint x: 301, startPoint y: 332, endPoint x: 261, endPoint y: 336, distance: 40.1
copy span "MG101-55-1"
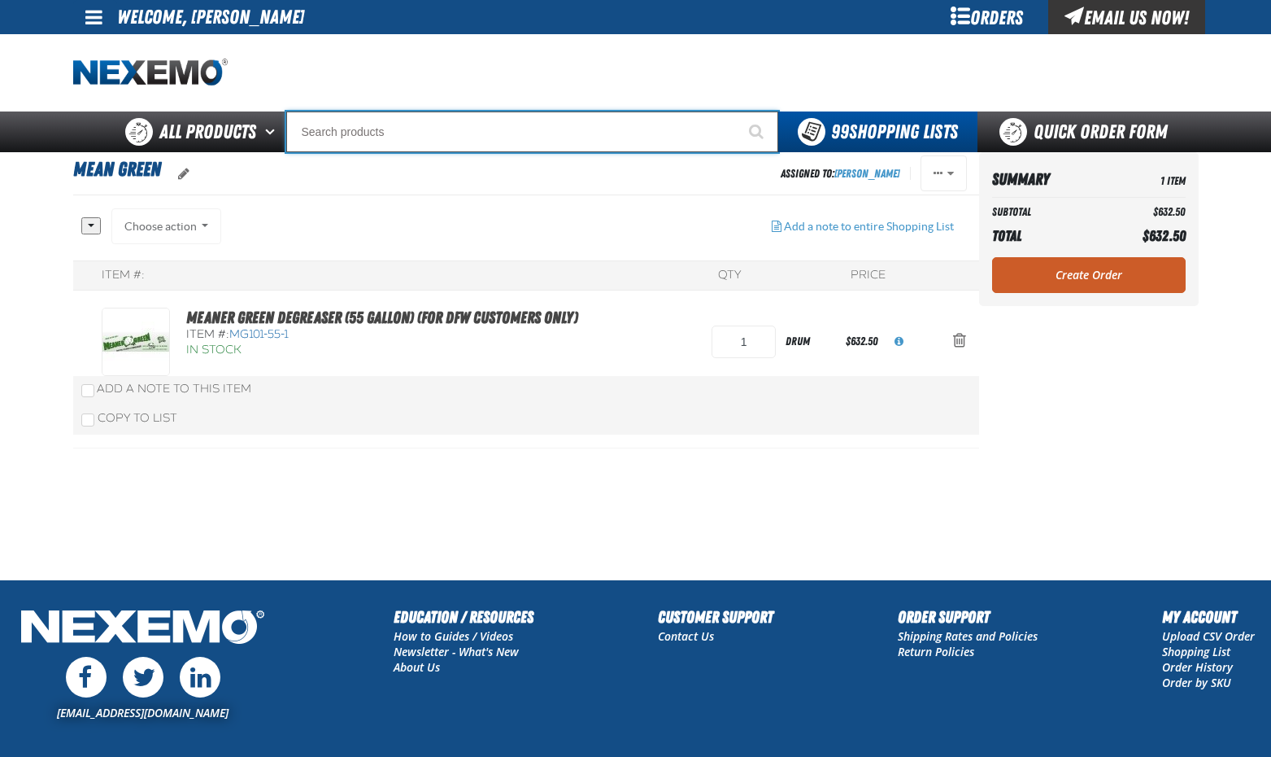
click at [377, 133] on input "Search" at bounding box center [532, 131] width 492 height 41
paste input "MG101-55-1"
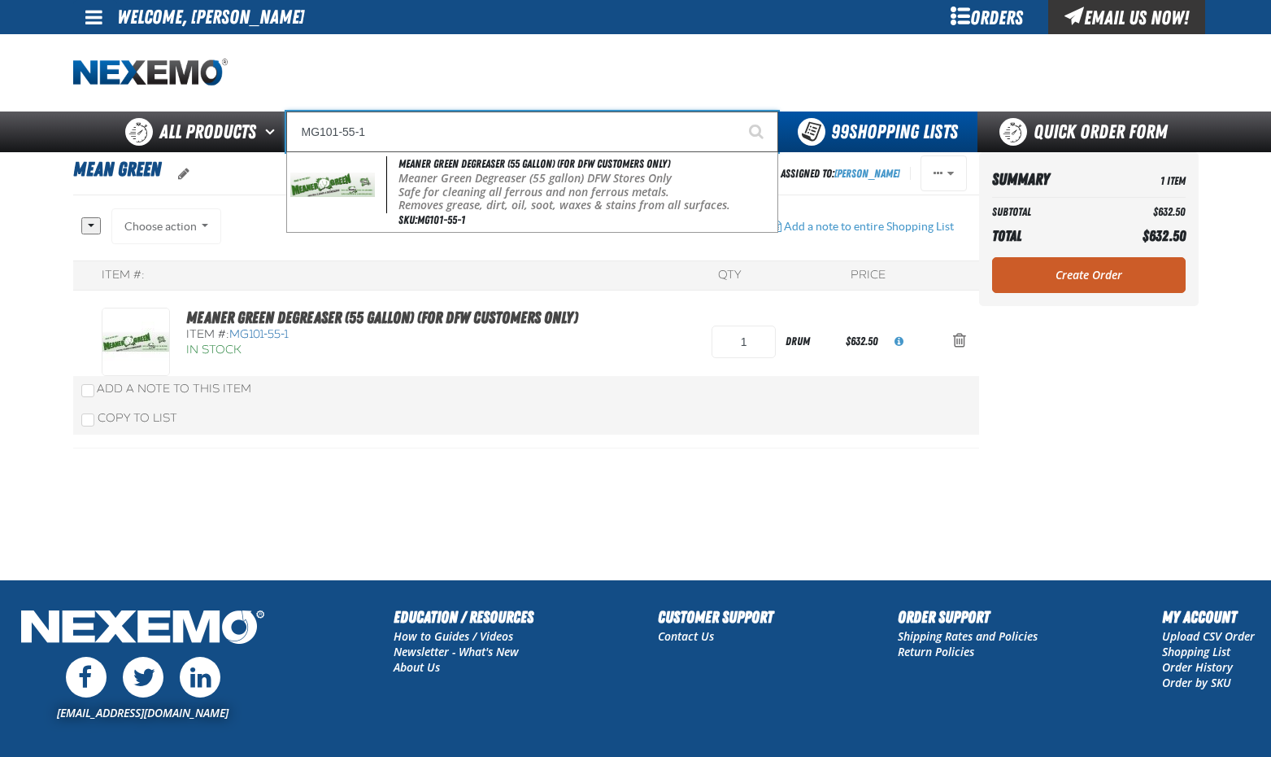
type input "MG101-55-1"
click at [738, 111] on button "Start Searching" at bounding box center [758, 131] width 41 height 41
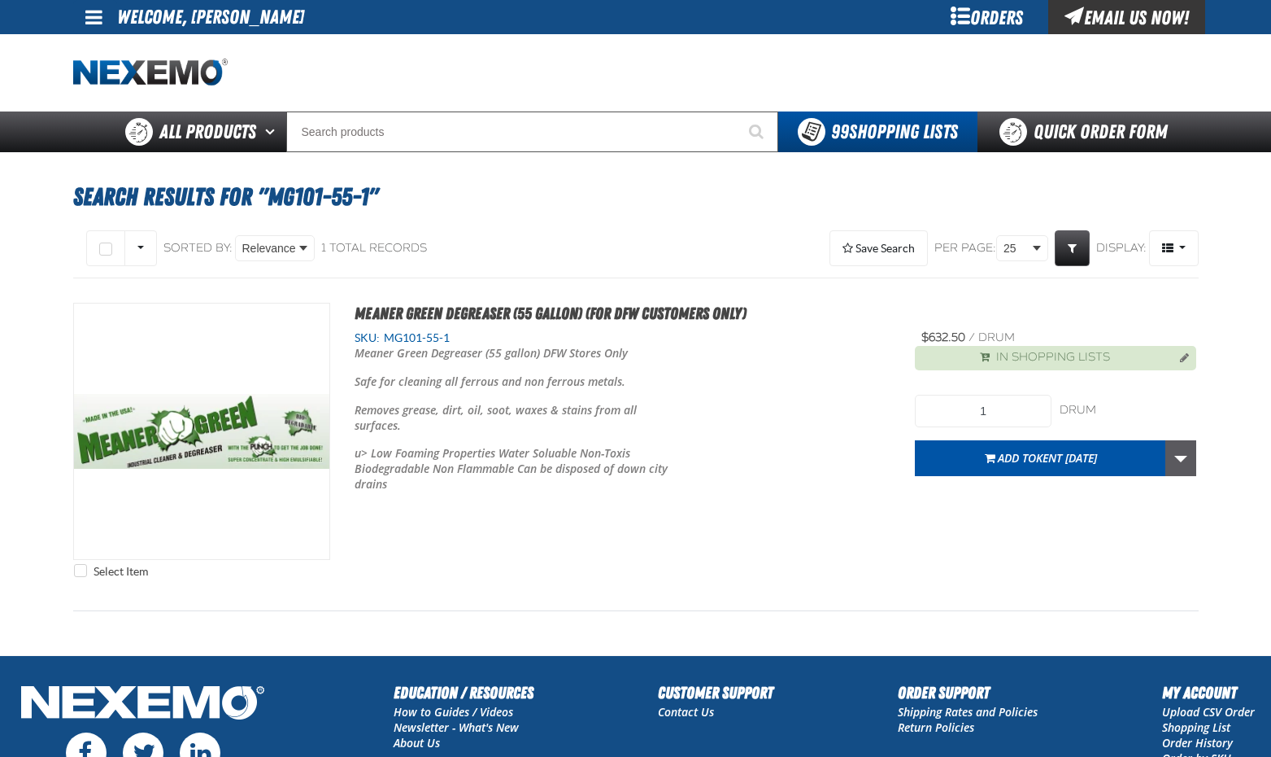
click at [1183, 458] on link "More Actions" at bounding box center [1181, 458] width 31 height 36
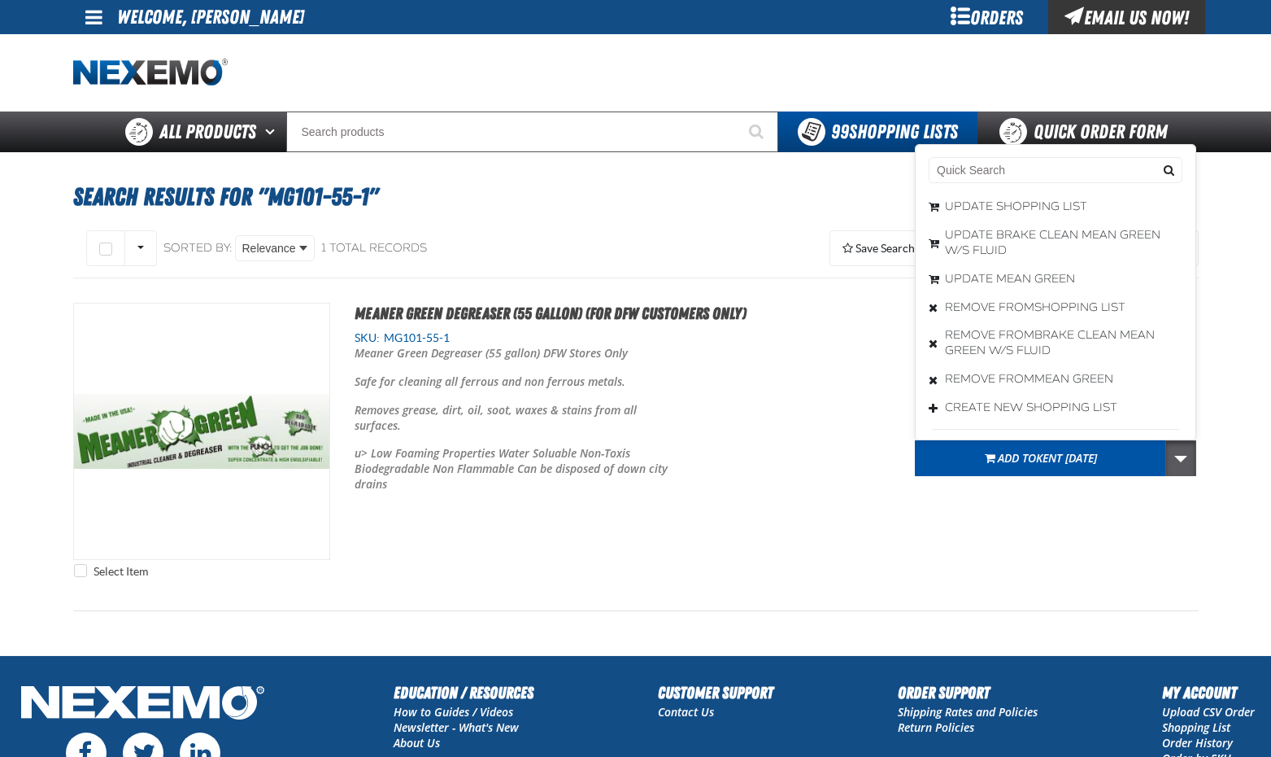
click at [1183, 458] on link "More Actions" at bounding box center [1181, 458] width 31 height 36
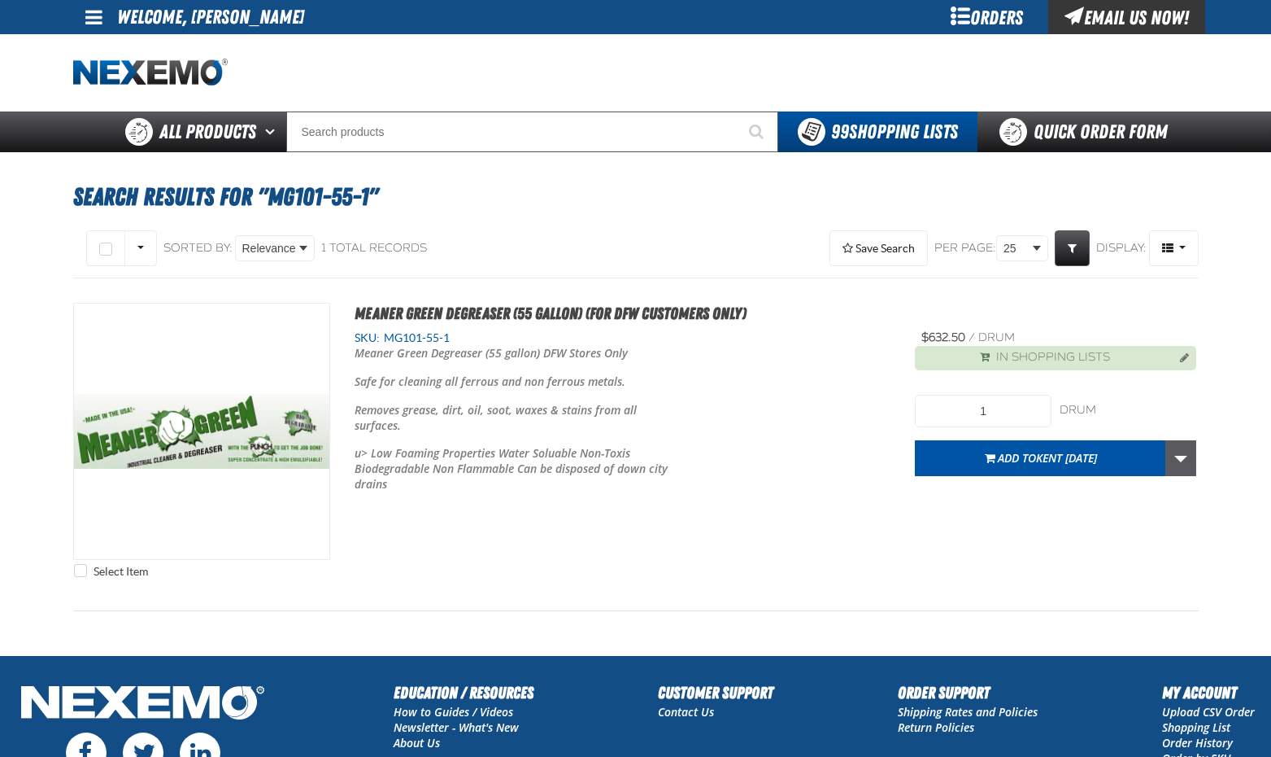
click at [1186, 463] on link "More Actions" at bounding box center [1181, 458] width 31 height 36
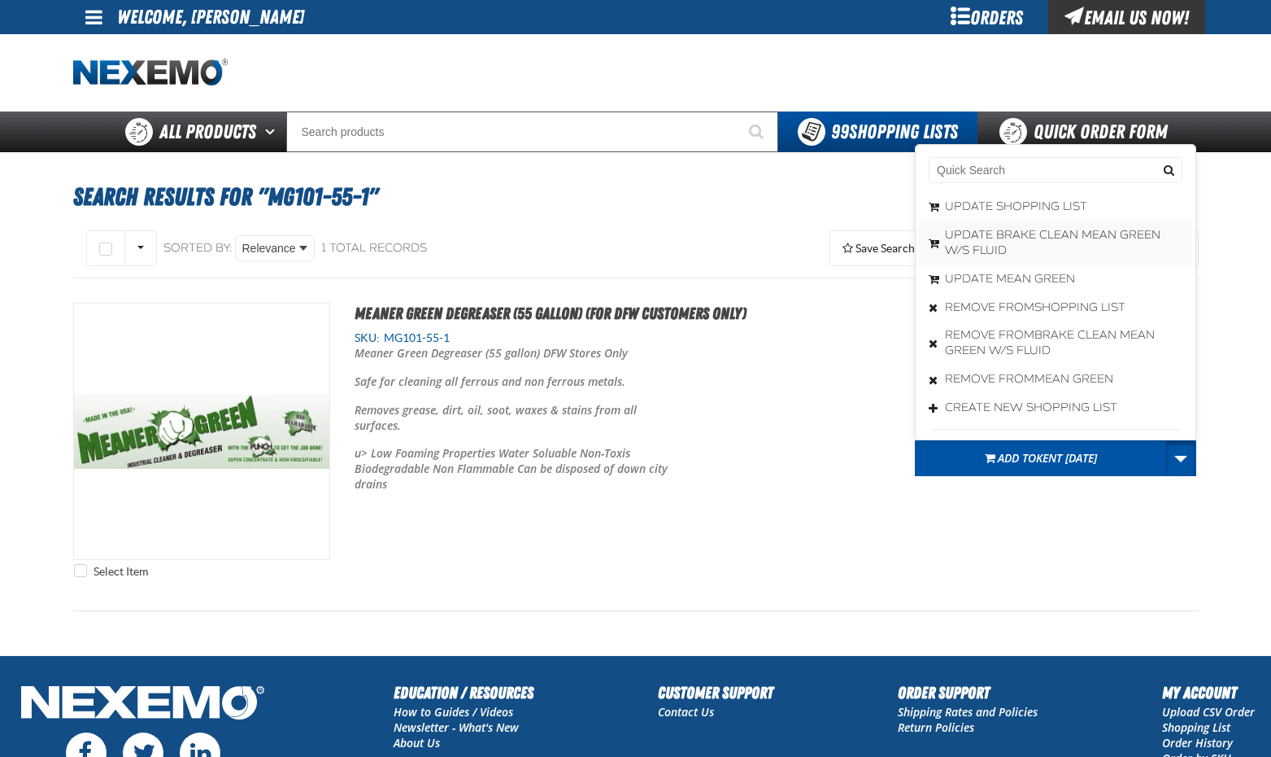
click at [1036, 229] on button "Update BRAKE CLEAN MEAN GREEN W/S FLUID" at bounding box center [1055, 243] width 273 height 44
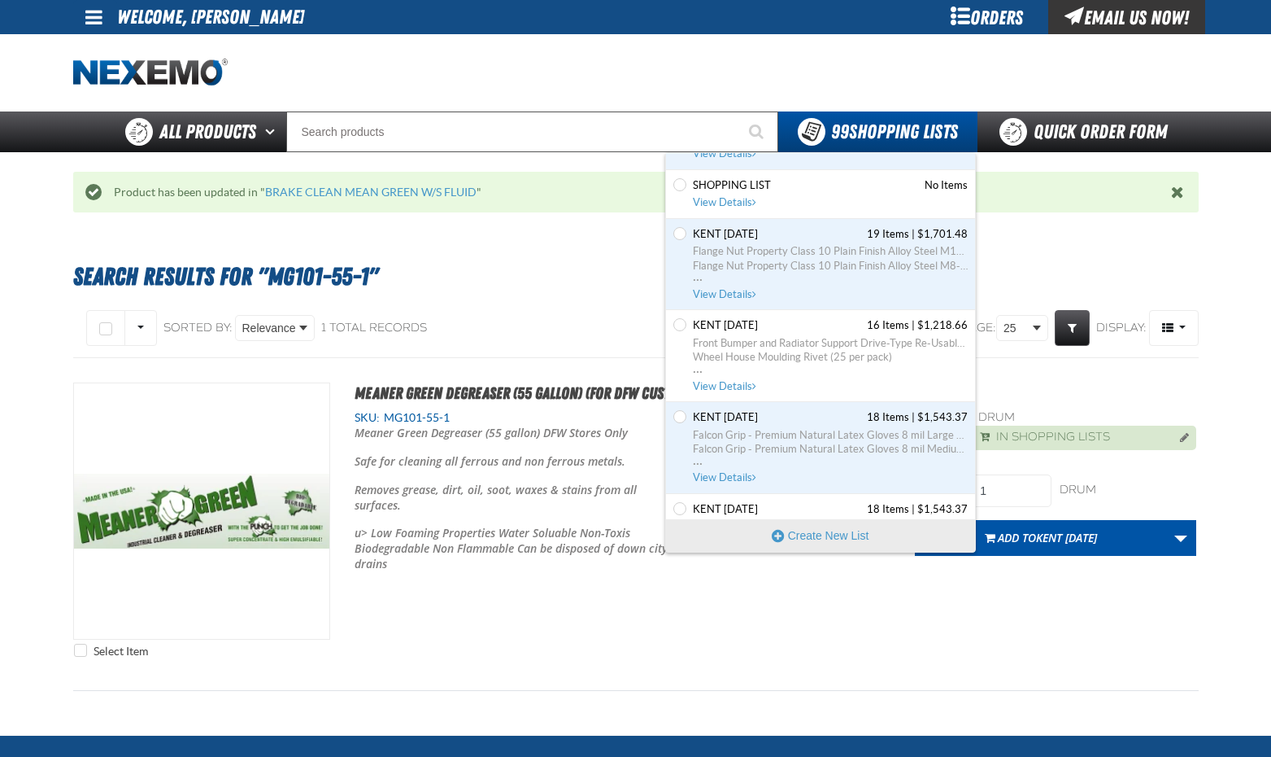
scroll to position [651, 0]
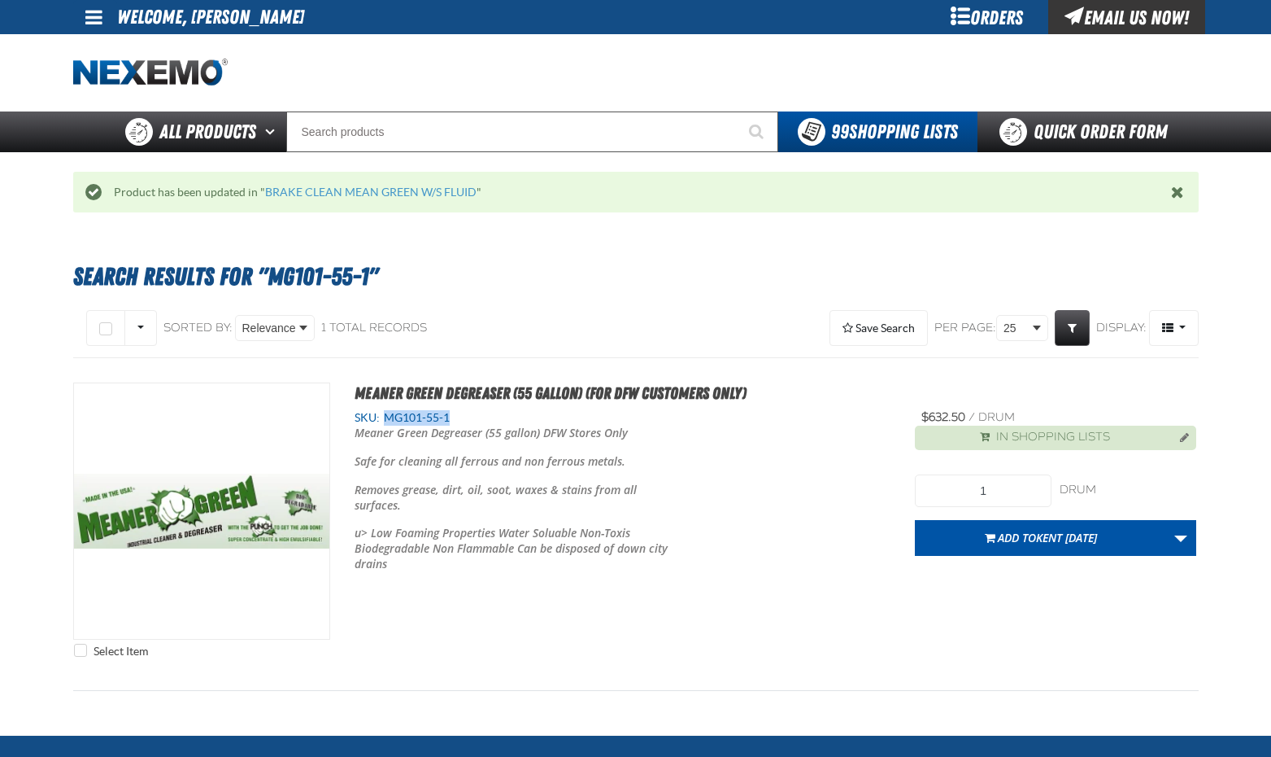
drag, startPoint x: 386, startPoint y: 417, endPoint x: 479, endPoint y: 417, distance: 93.5
click at [479, 417] on div "SKU: MG101-55-1" at bounding box center [623, 417] width 537 height 15
drag, startPoint x: 479, startPoint y: 417, endPoint x: 430, endPoint y: 418, distance: 49.6
copy span "MG101-55-1"
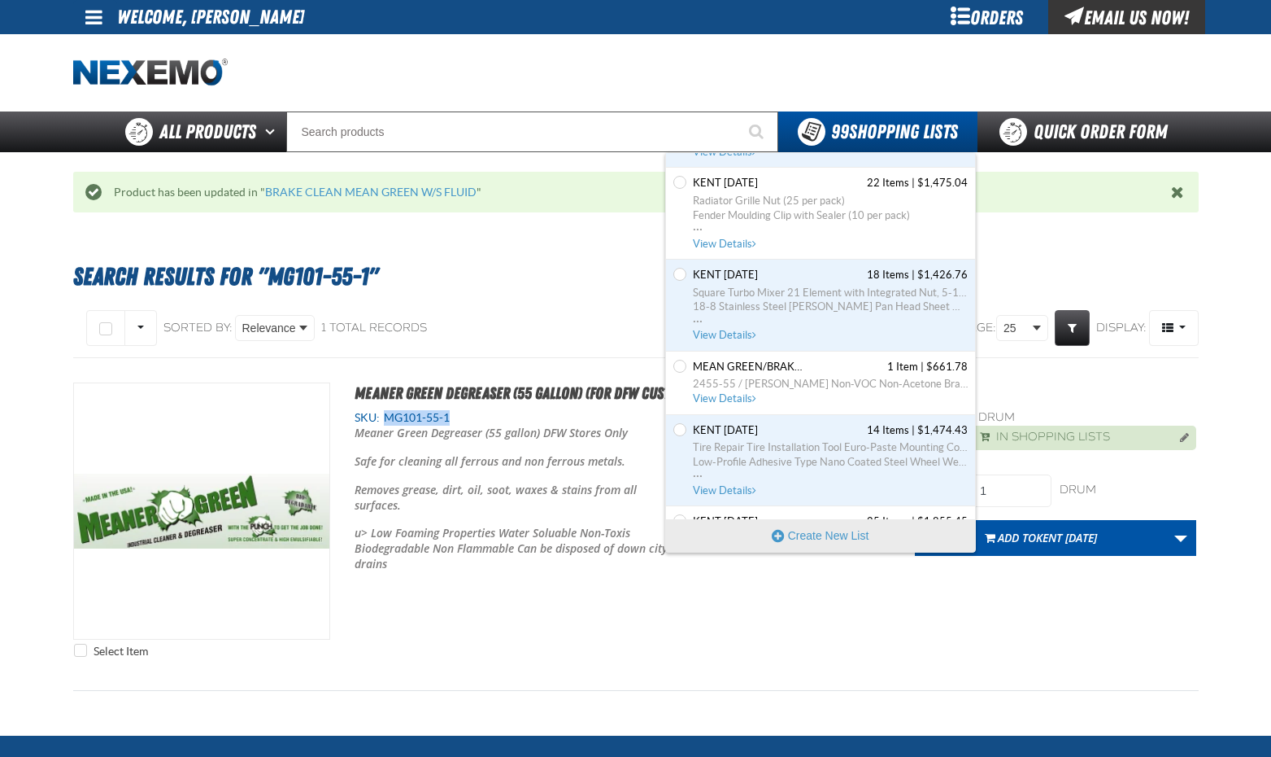
scroll to position [5938, 0]
click at [726, 402] on span "View Details" at bounding box center [726, 401] width 66 height 12
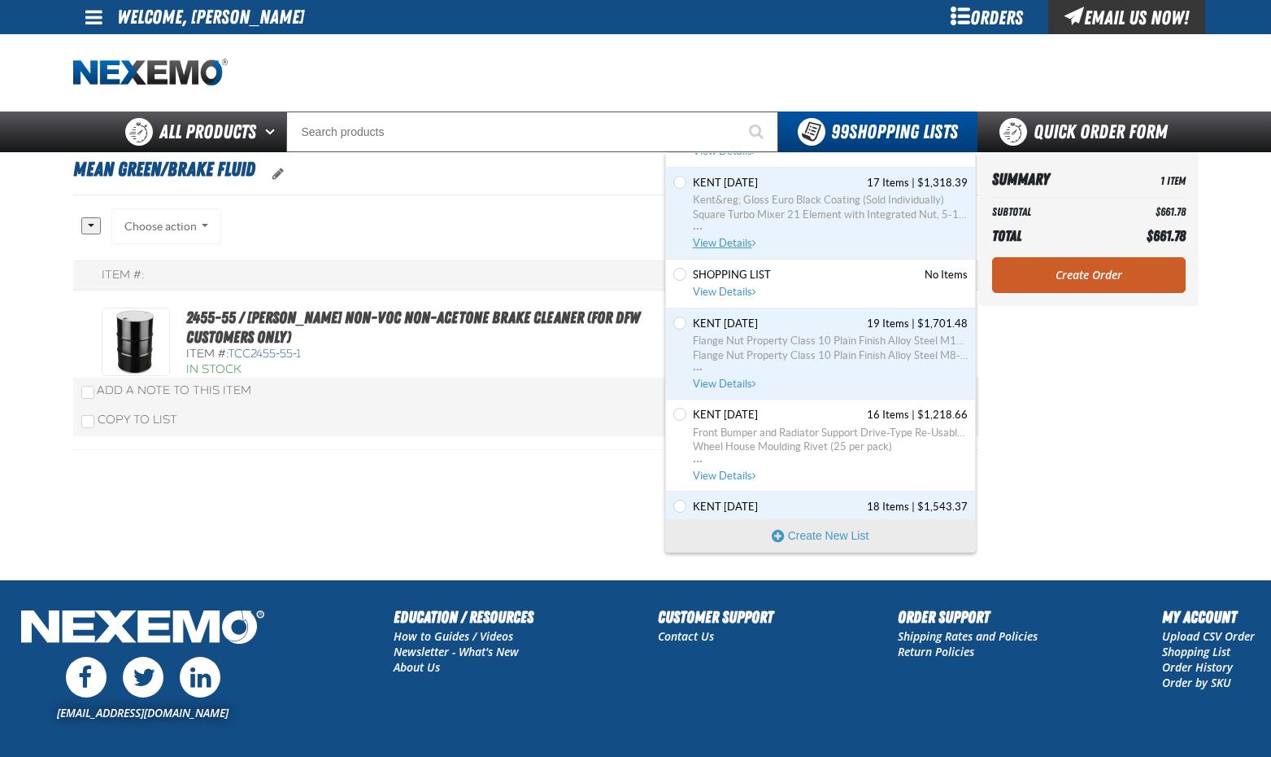
scroll to position [569, 0]
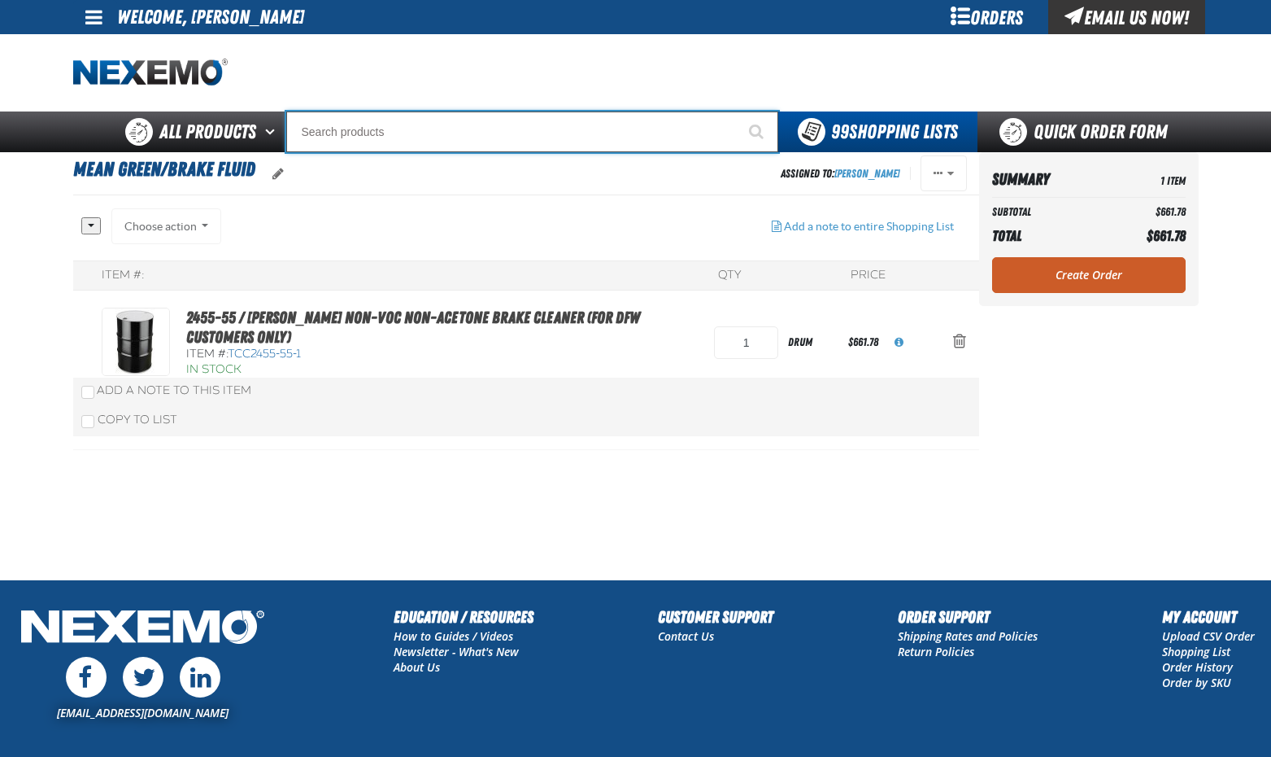
paste input "MG101-55-1"
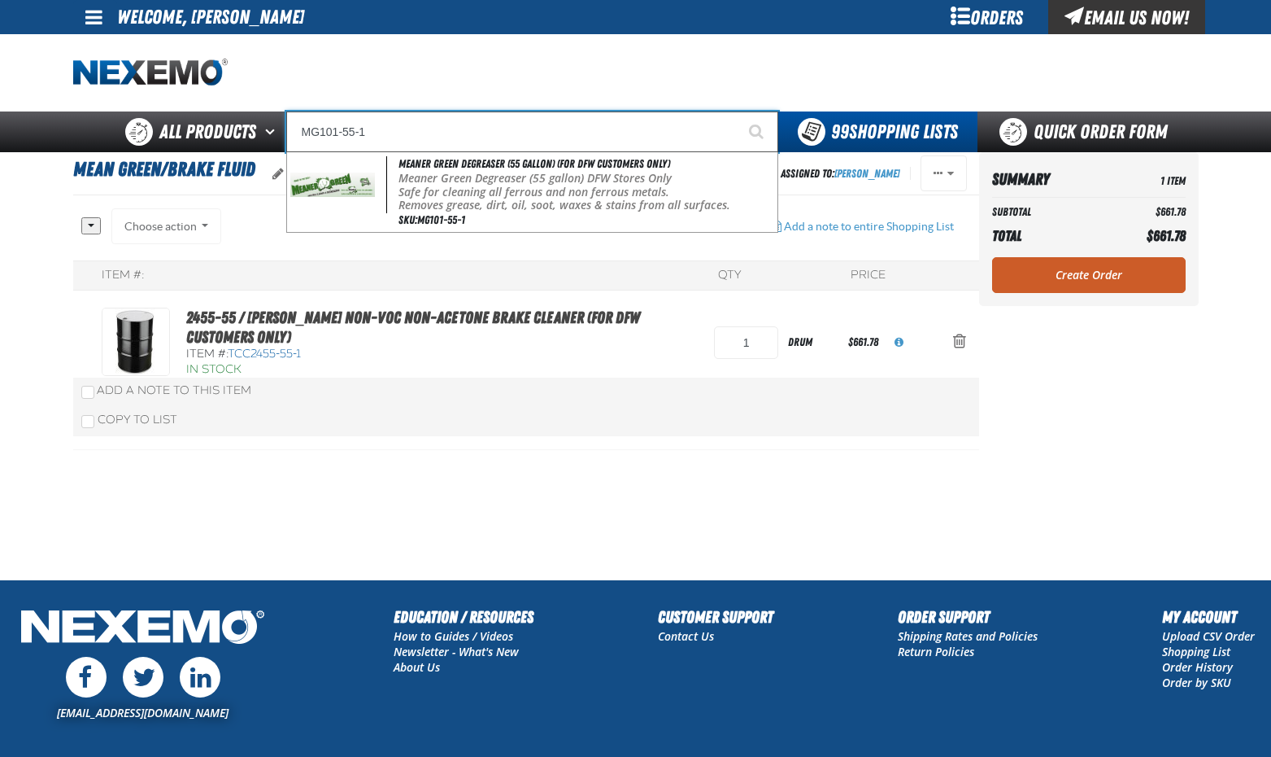
type input "MG101-55-1"
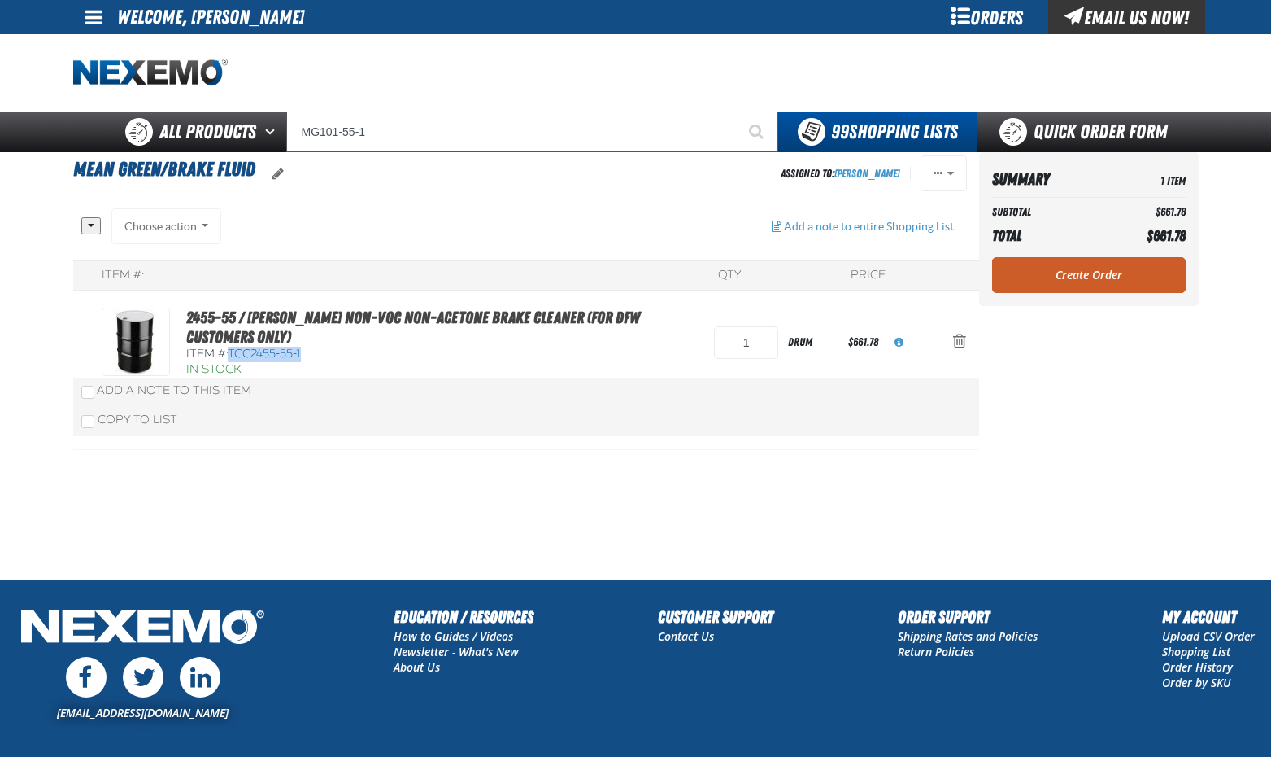
drag, startPoint x: 233, startPoint y: 351, endPoint x: 303, endPoint y: 353, distance: 70.8
click at [301, 353] on span "TCC2455-55-1" at bounding box center [264, 354] width 73 height 14
drag, startPoint x: 303, startPoint y: 353, endPoint x: 285, endPoint y: 354, distance: 18.7
copy span "TCC2455-55-1"
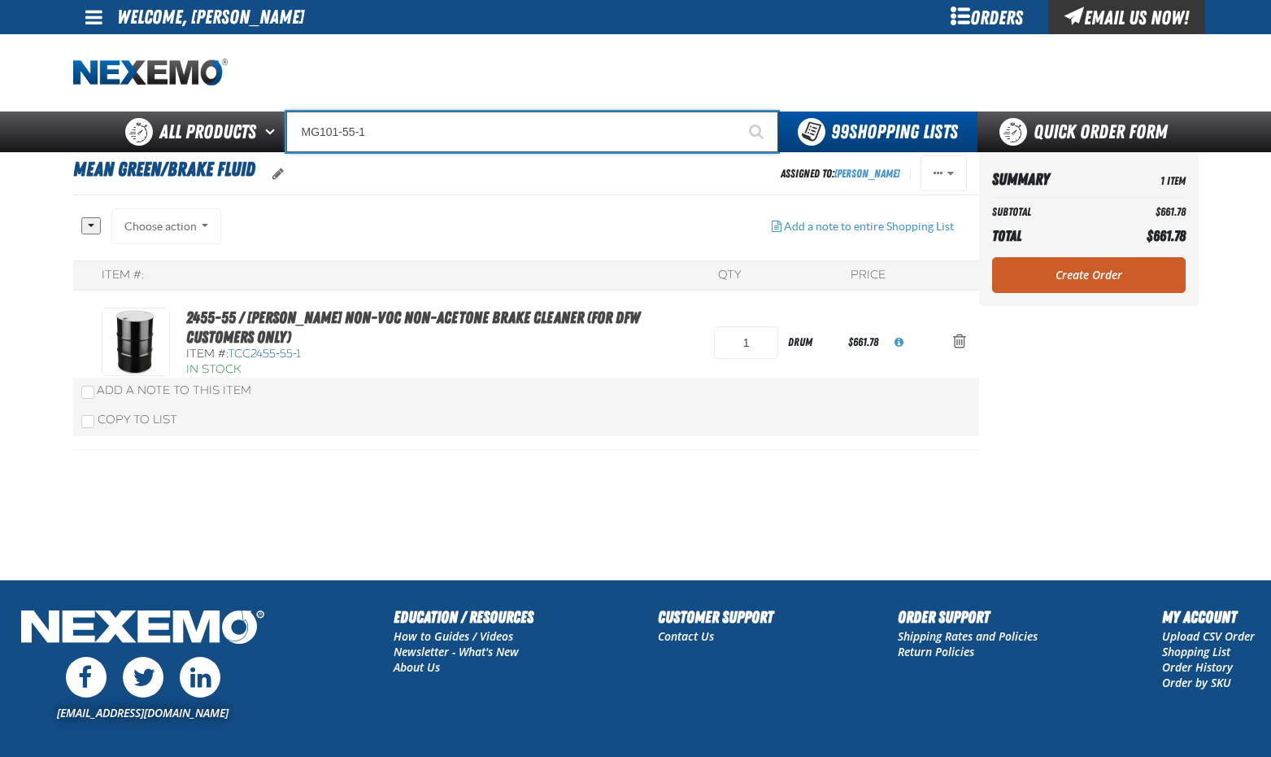
click at [519, 129] on input "MG101-55-1" at bounding box center [532, 131] width 492 height 41
click at [738, 111] on button "Start Searching" at bounding box center [758, 131] width 41 height 41
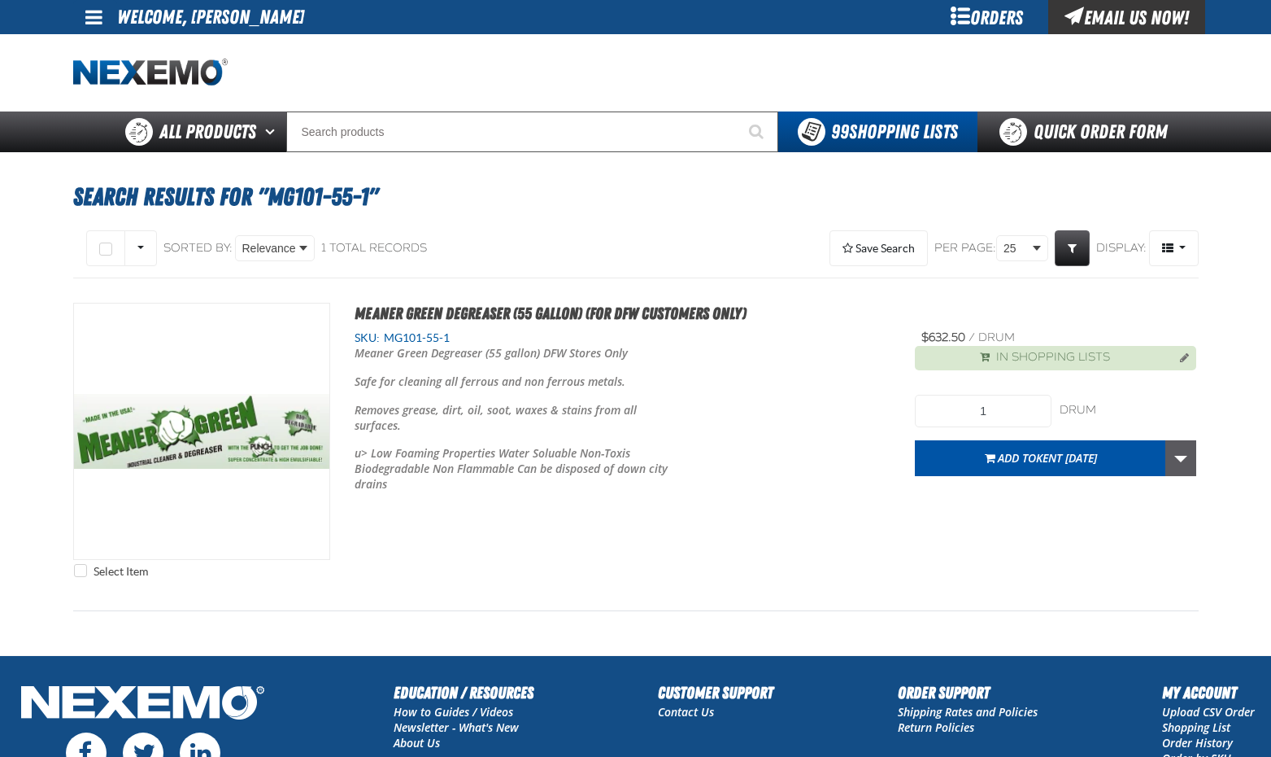
click at [1192, 456] on link "More Actions" at bounding box center [1181, 458] width 31 height 36
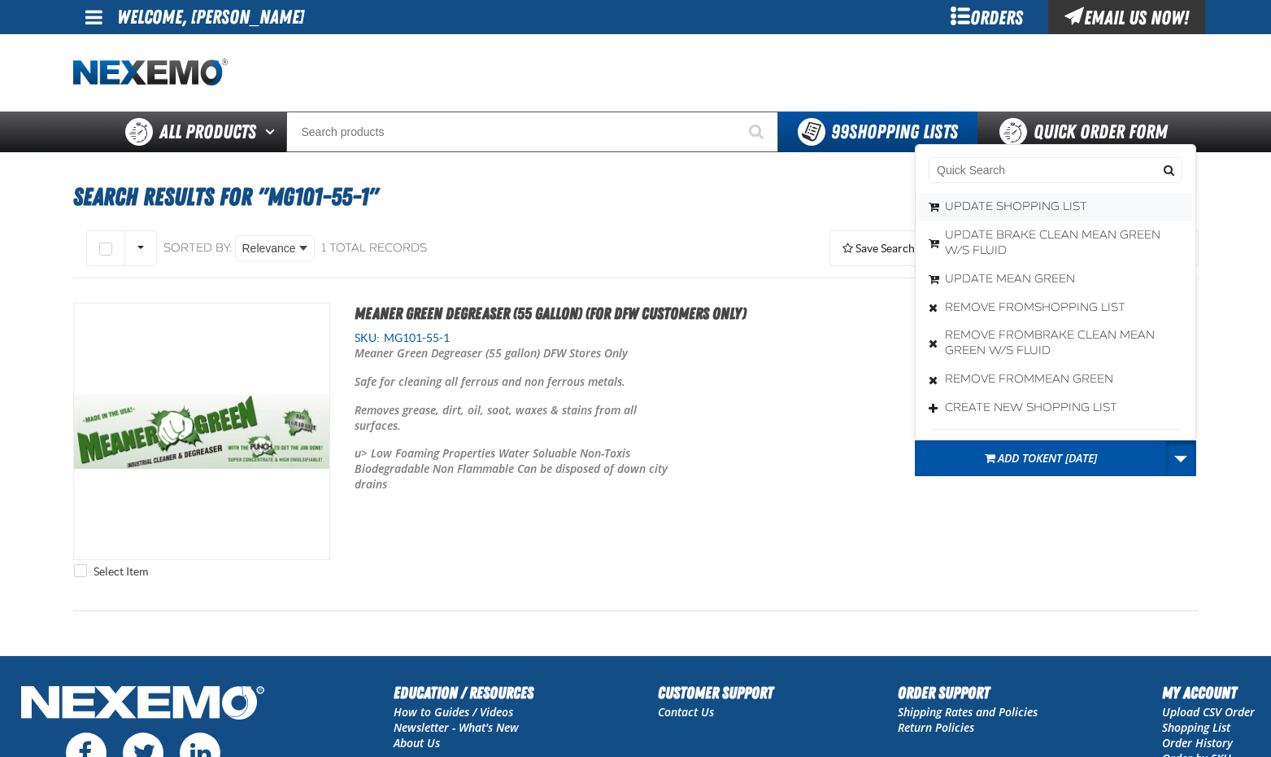
click at [1008, 205] on button "Update Shopping List" at bounding box center [1055, 207] width 273 height 28
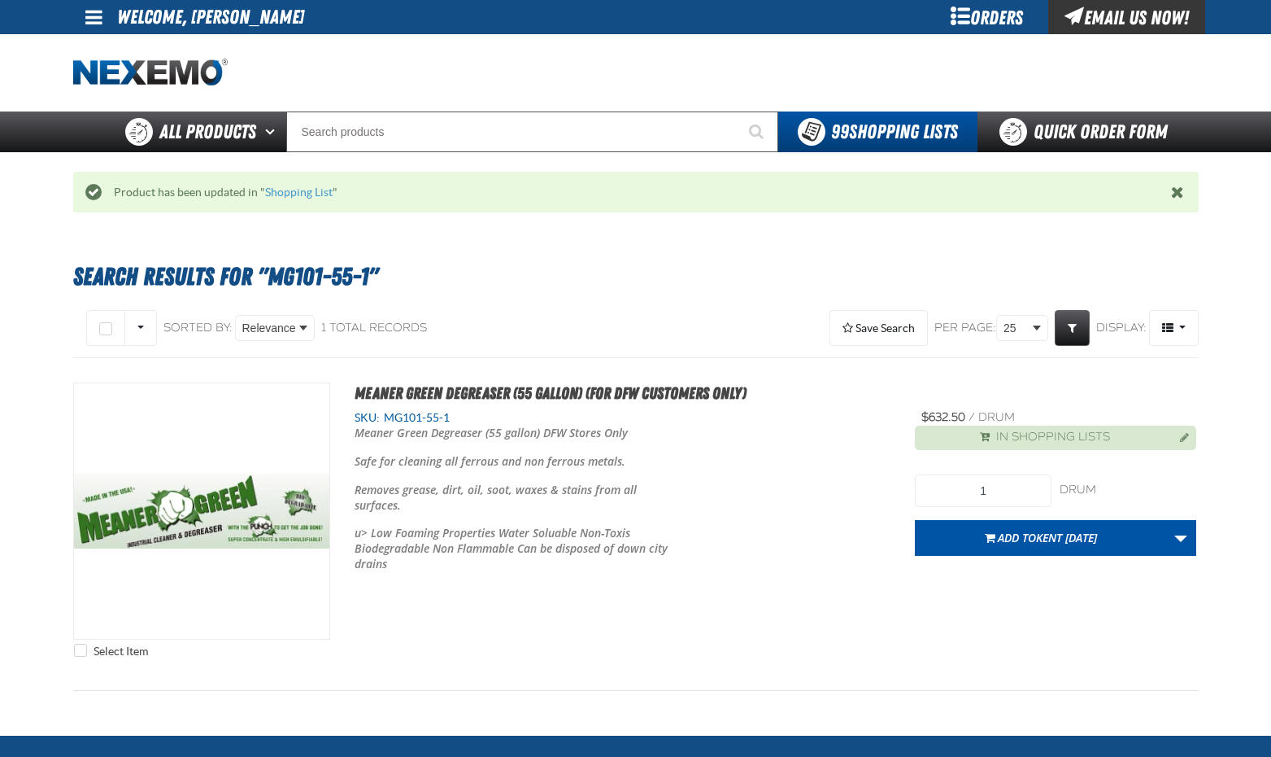
click at [1180, 439] on button "Manage current product in the Shopping List" at bounding box center [1180, 436] width 26 height 20
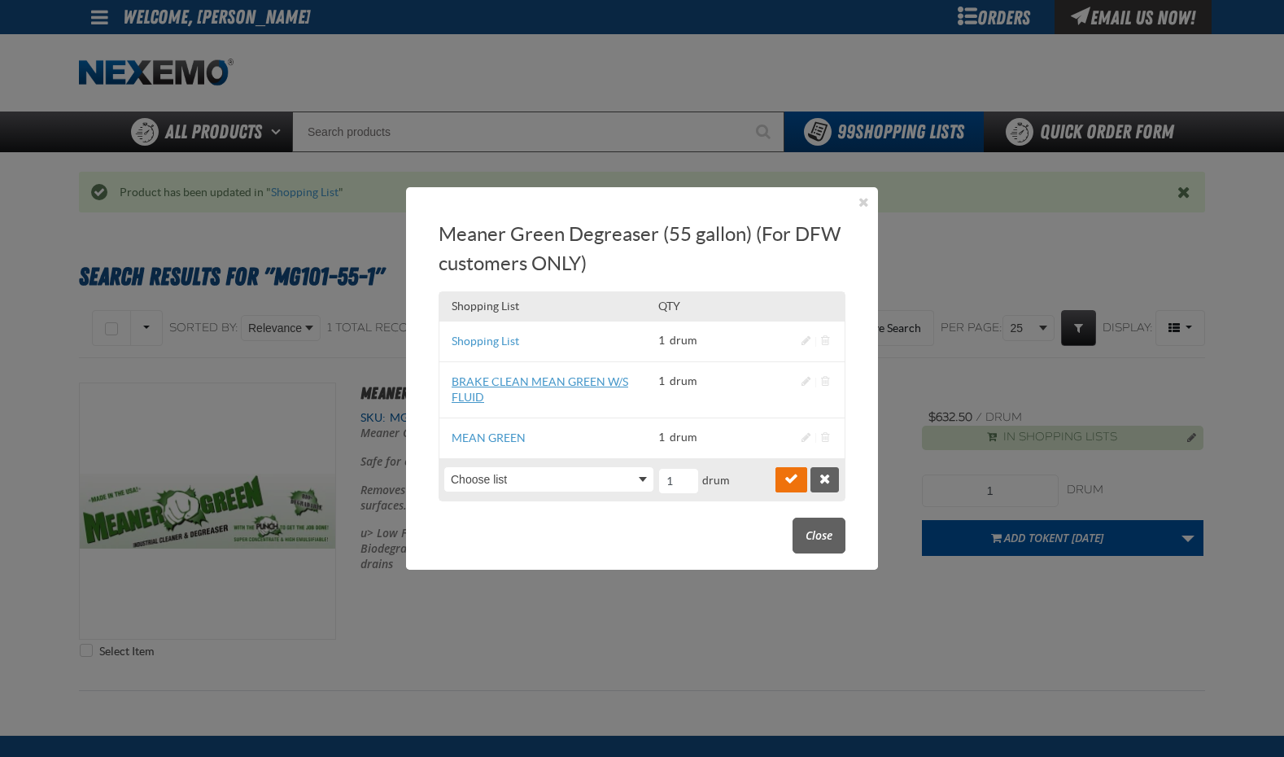
click at [560, 381] on link "BRAKE CLEAN MEAN GREEN W/S FLUID" at bounding box center [539, 389] width 177 height 28
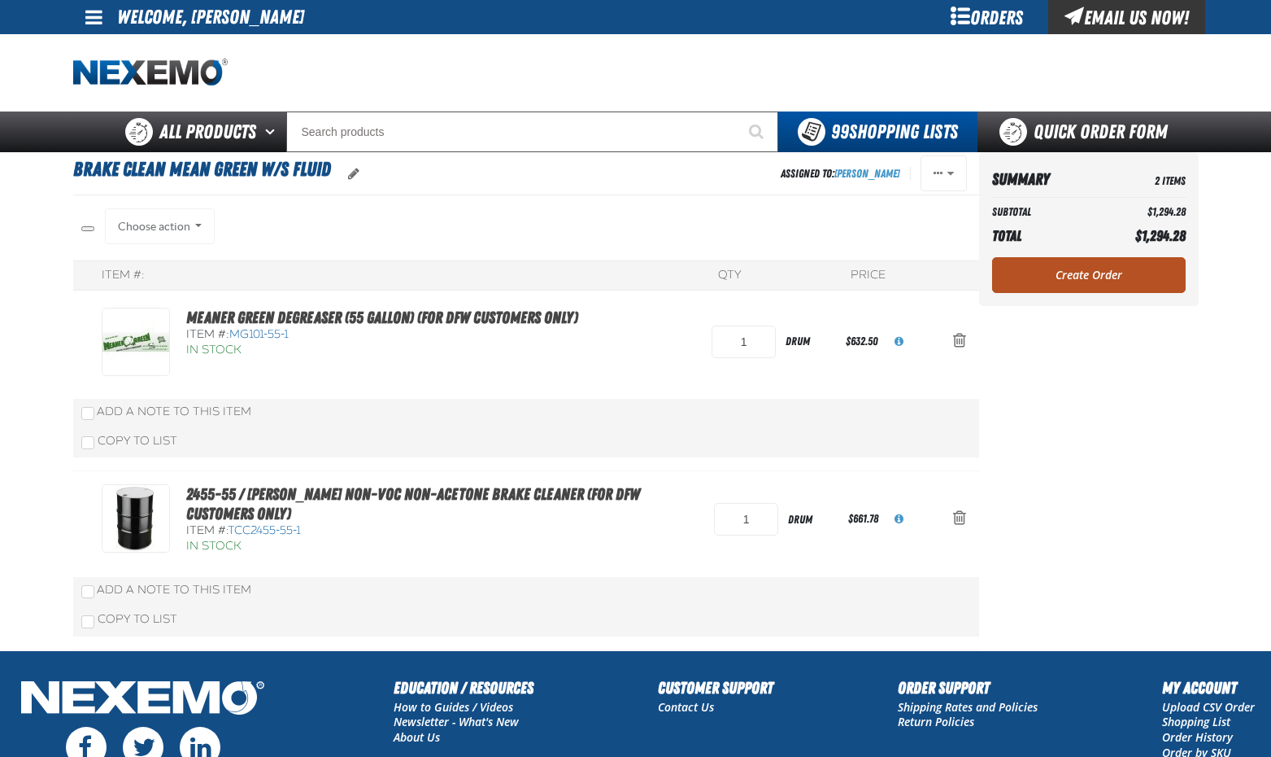
click at [1084, 269] on link "Create Order" at bounding box center [1089, 275] width 194 height 36
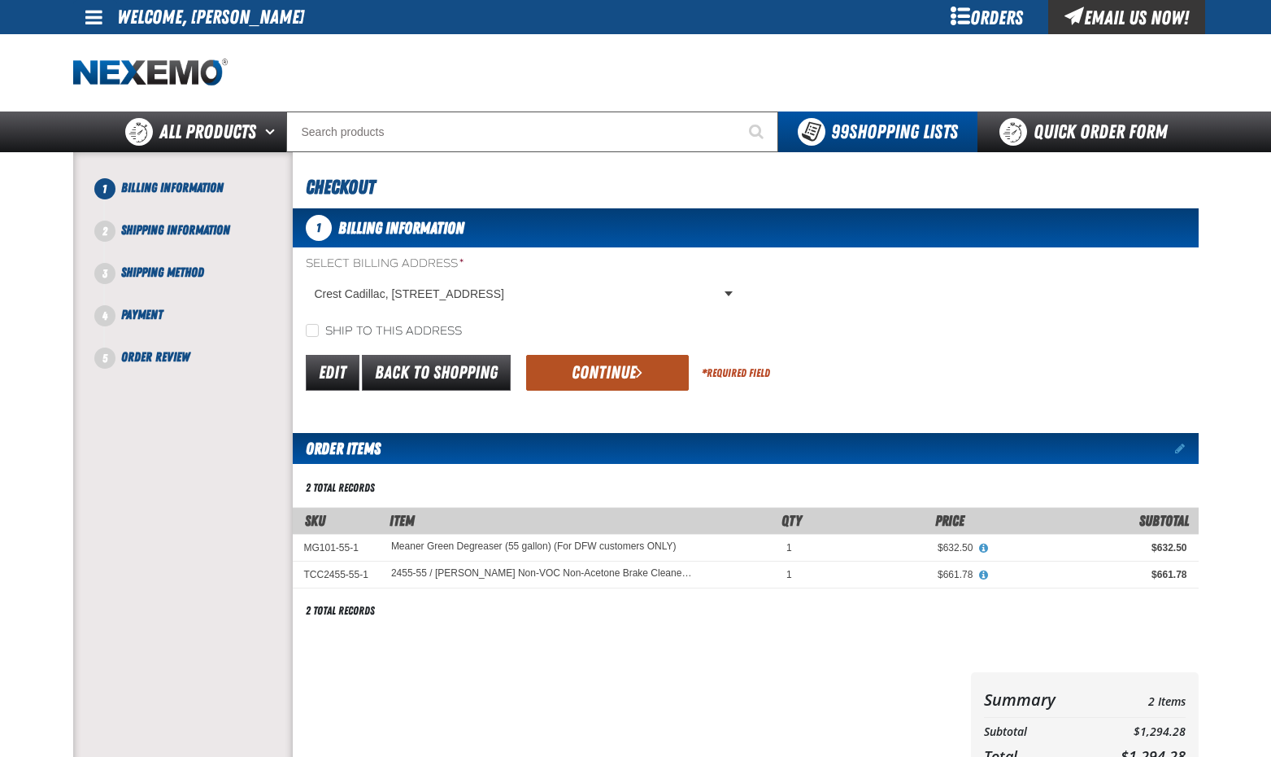
click at [607, 373] on button "Continue" at bounding box center [607, 373] width 163 height 36
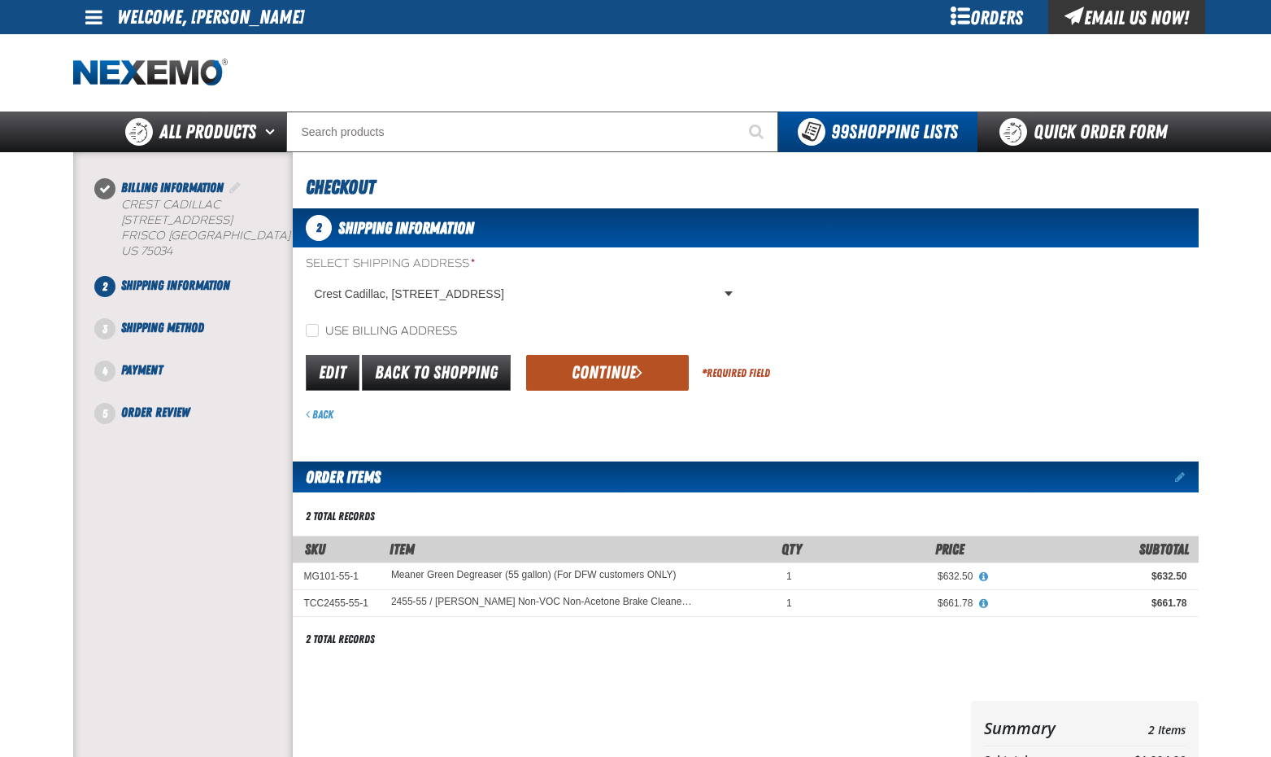
click at [607, 368] on button "Continue" at bounding box center [607, 373] width 163 height 36
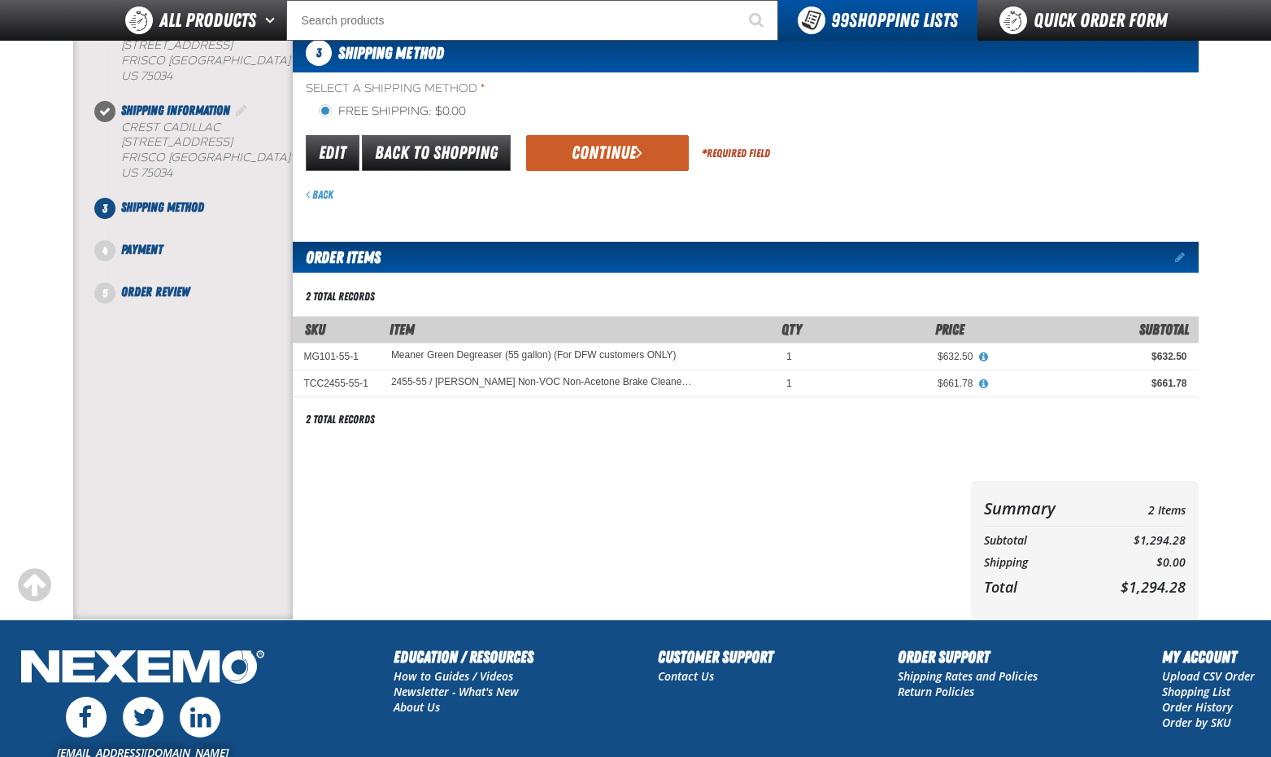
scroll to position [81, 0]
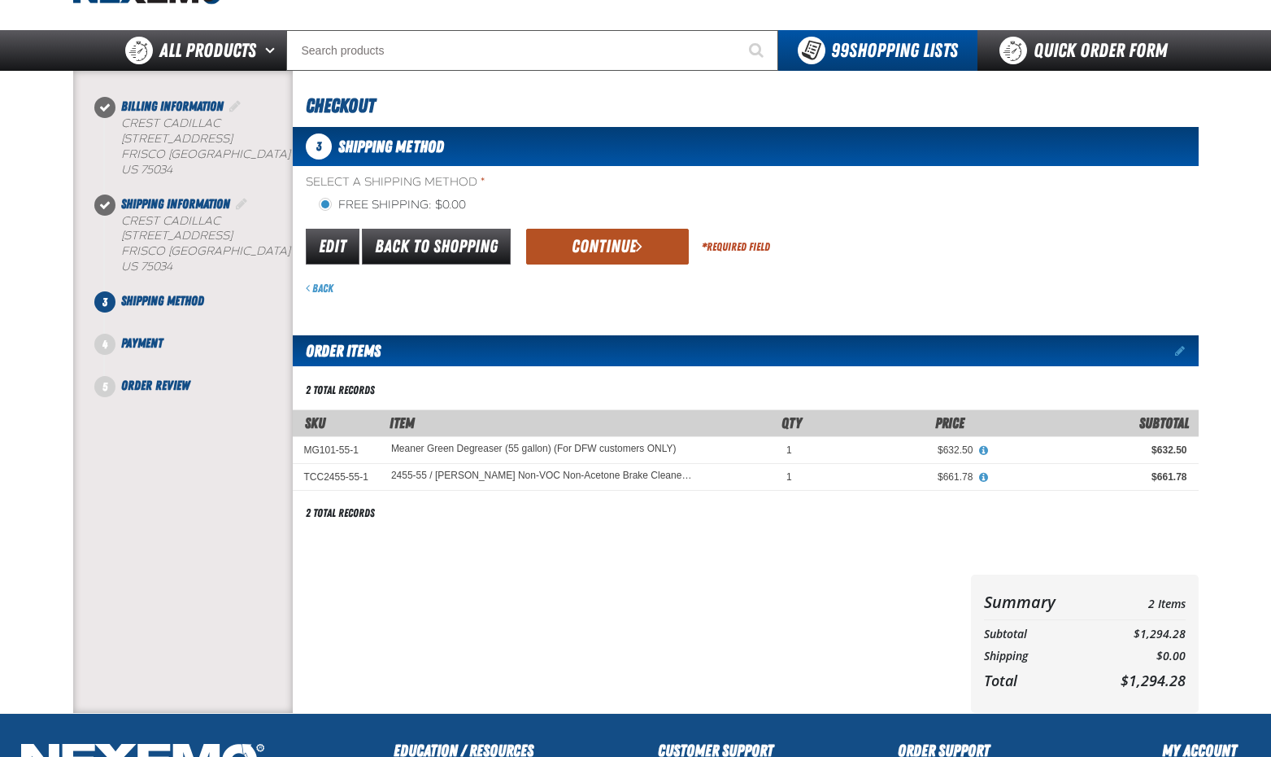
click at [611, 255] on button "Continue" at bounding box center [607, 247] width 163 height 36
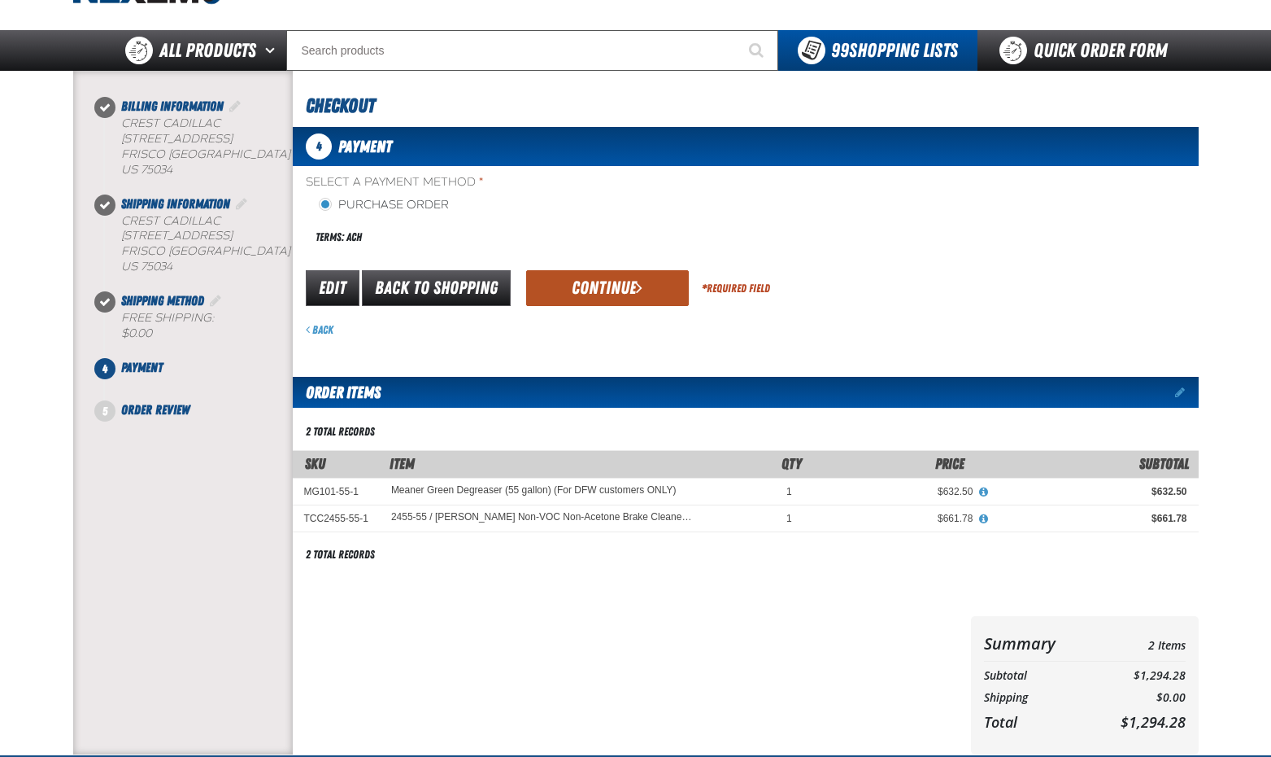
click at [594, 281] on button "Continue" at bounding box center [607, 288] width 163 height 36
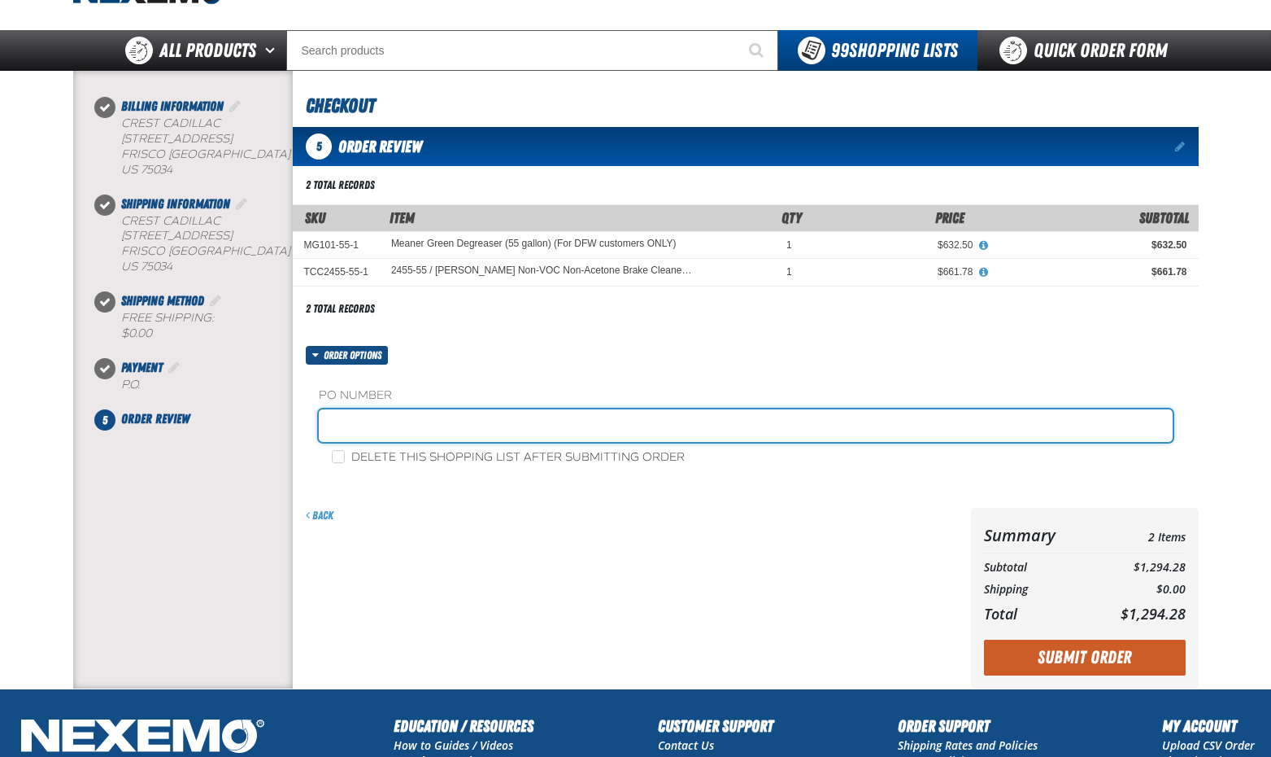
click at [406, 422] on input "text" at bounding box center [746, 425] width 854 height 33
type input "881183"
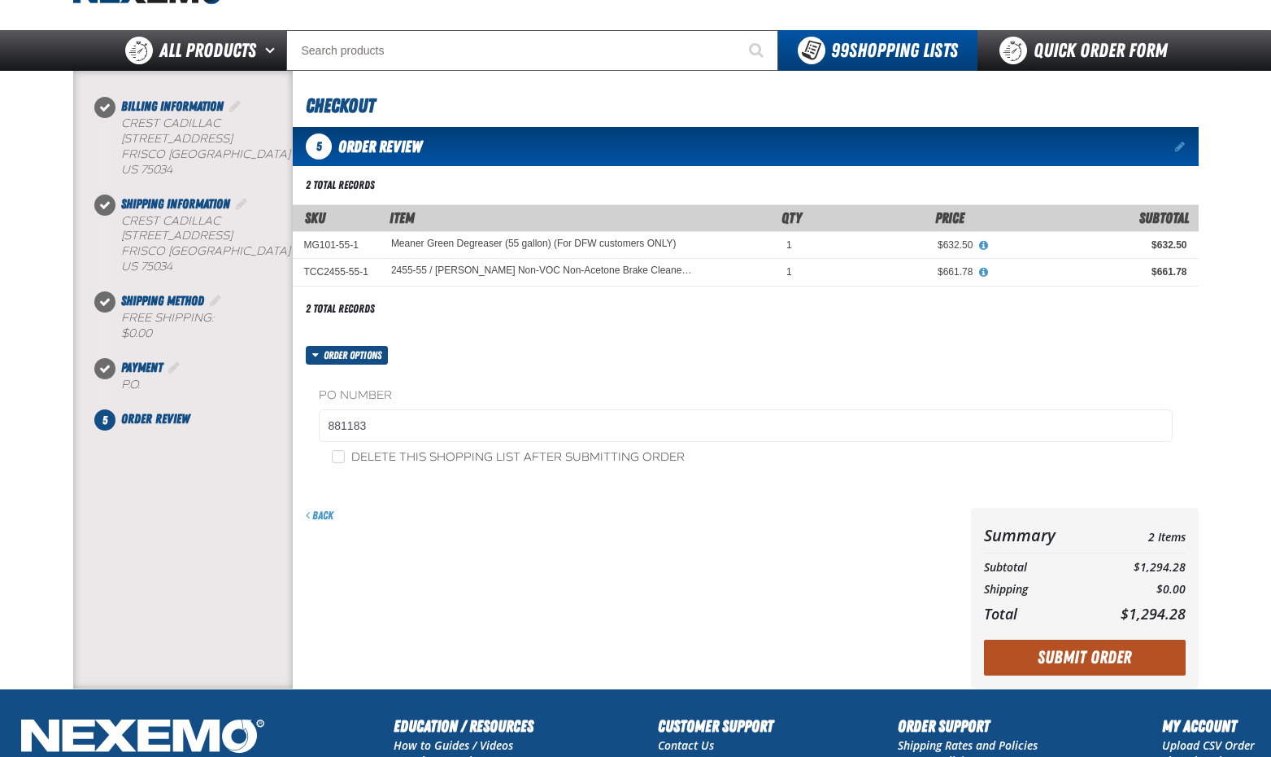
click at [1096, 659] on button "Submit Order" at bounding box center [1085, 657] width 202 height 36
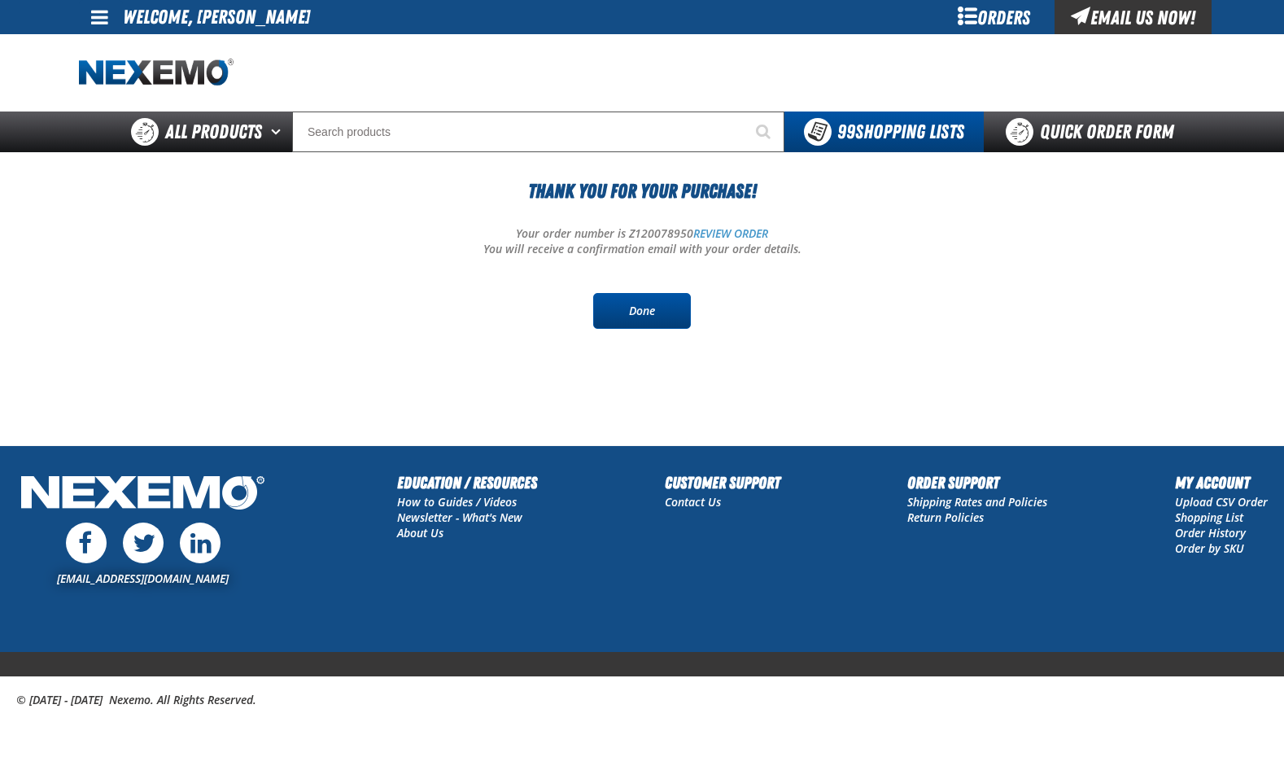
click at [639, 312] on link "Done" at bounding box center [642, 311] width 98 height 36
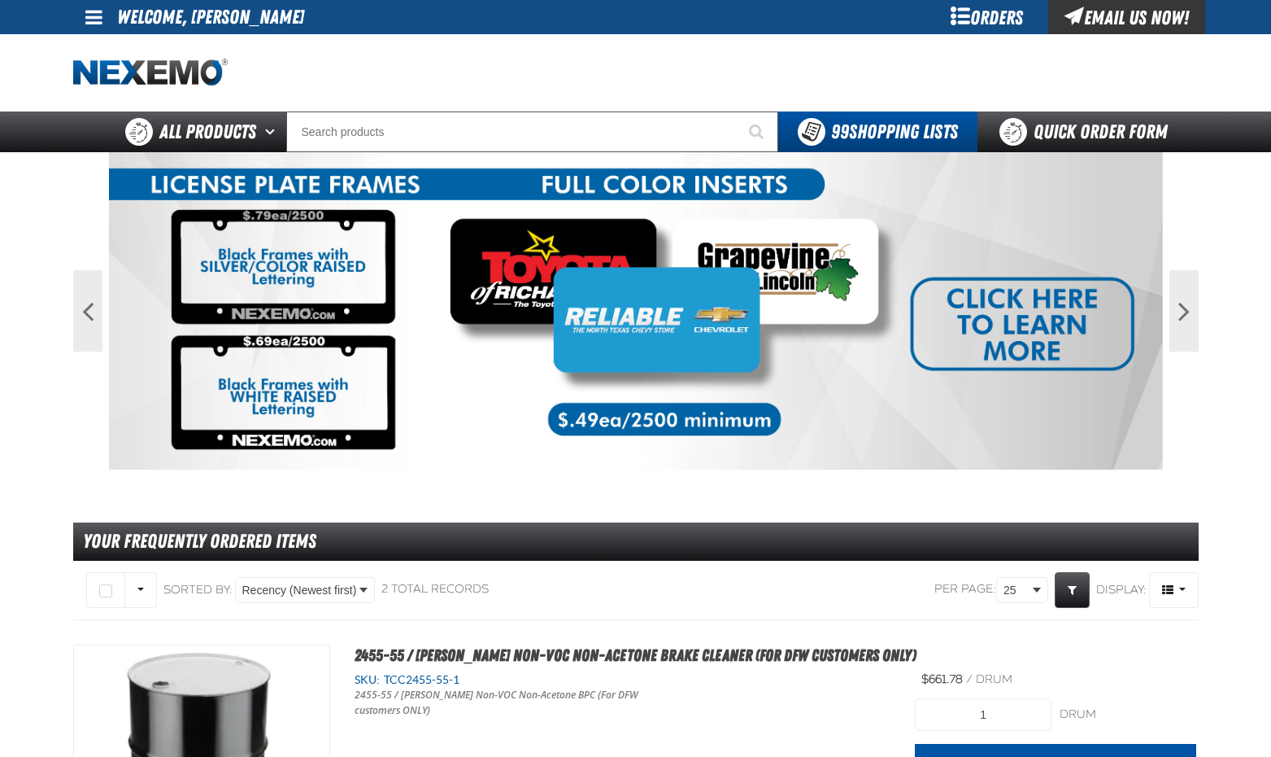
click at [1, 468] on main "Previous Next 1 2 Your Frequently Ordered Items" at bounding box center [635, 740] width 1271 height 1177
